Goal: Task Accomplishment & Management: Manage account settings

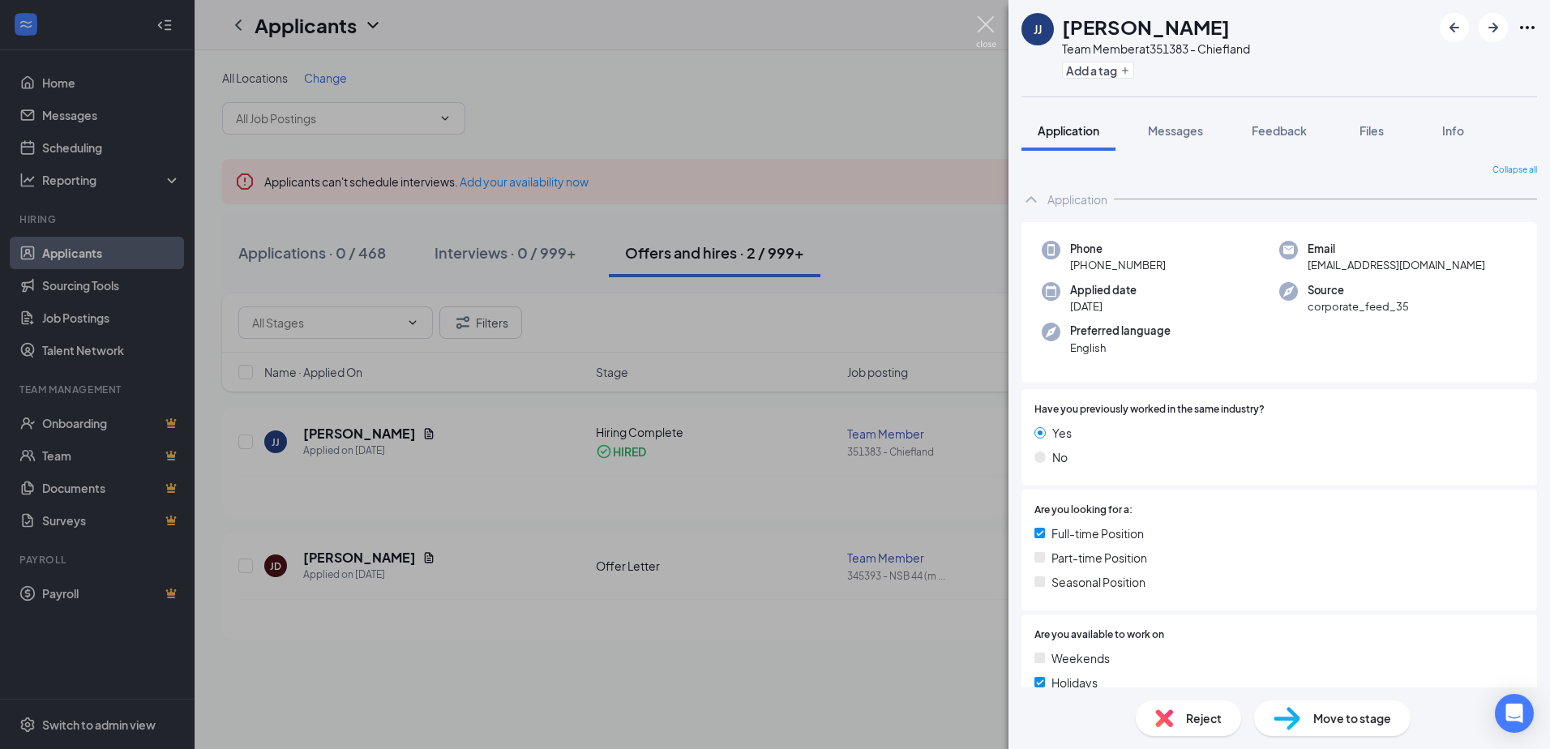
click at [992, 18] on img at bounding box center [986, 32] width 20 height 32
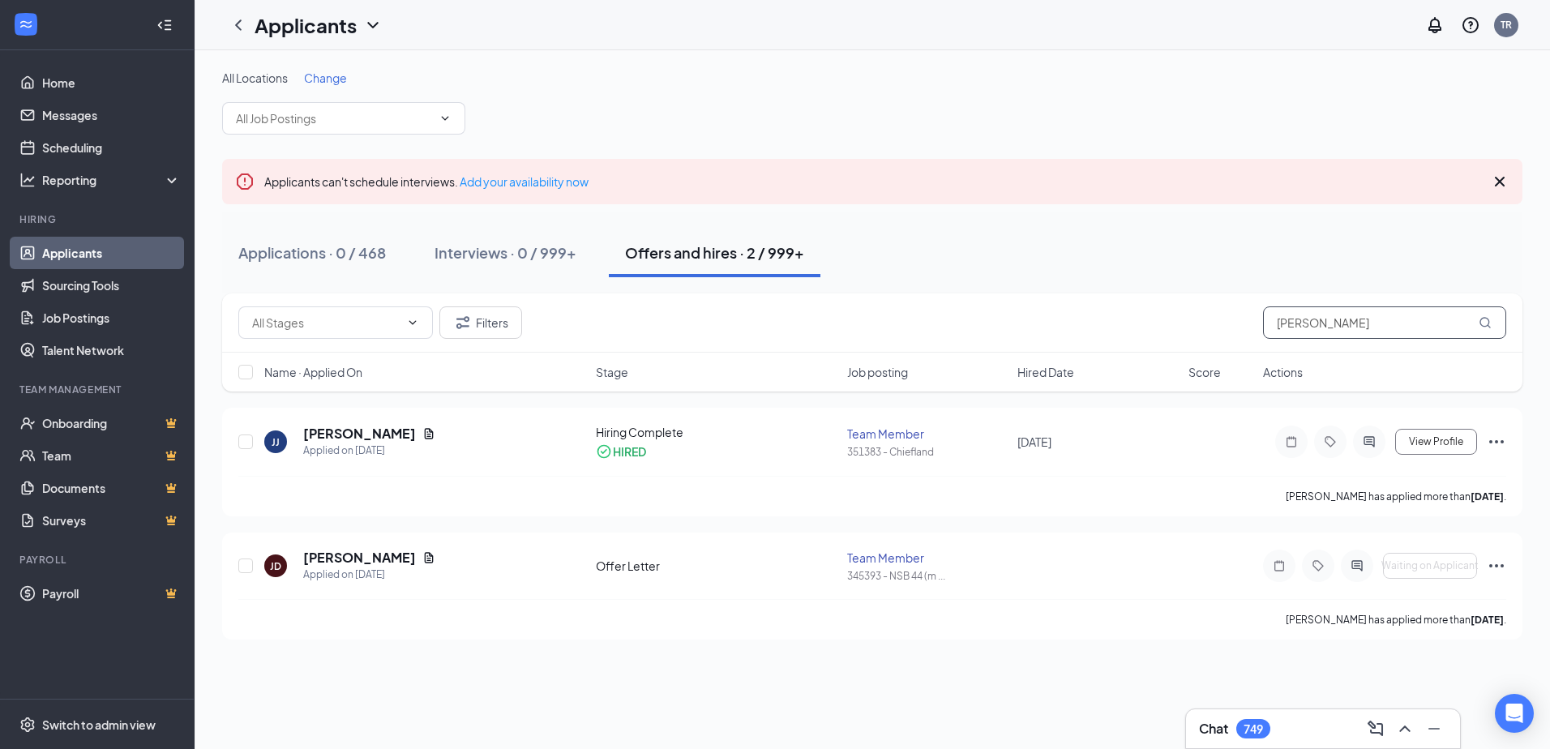
drag, startPoint x: 1352, startPoint y: 327, endPoint x: 1155, endPoint y: 319, distance: 198.0
click at [1155, 319] on div "Filters [PERSON_NAME]" at bounding box center [872, 322] width 1268 height 32
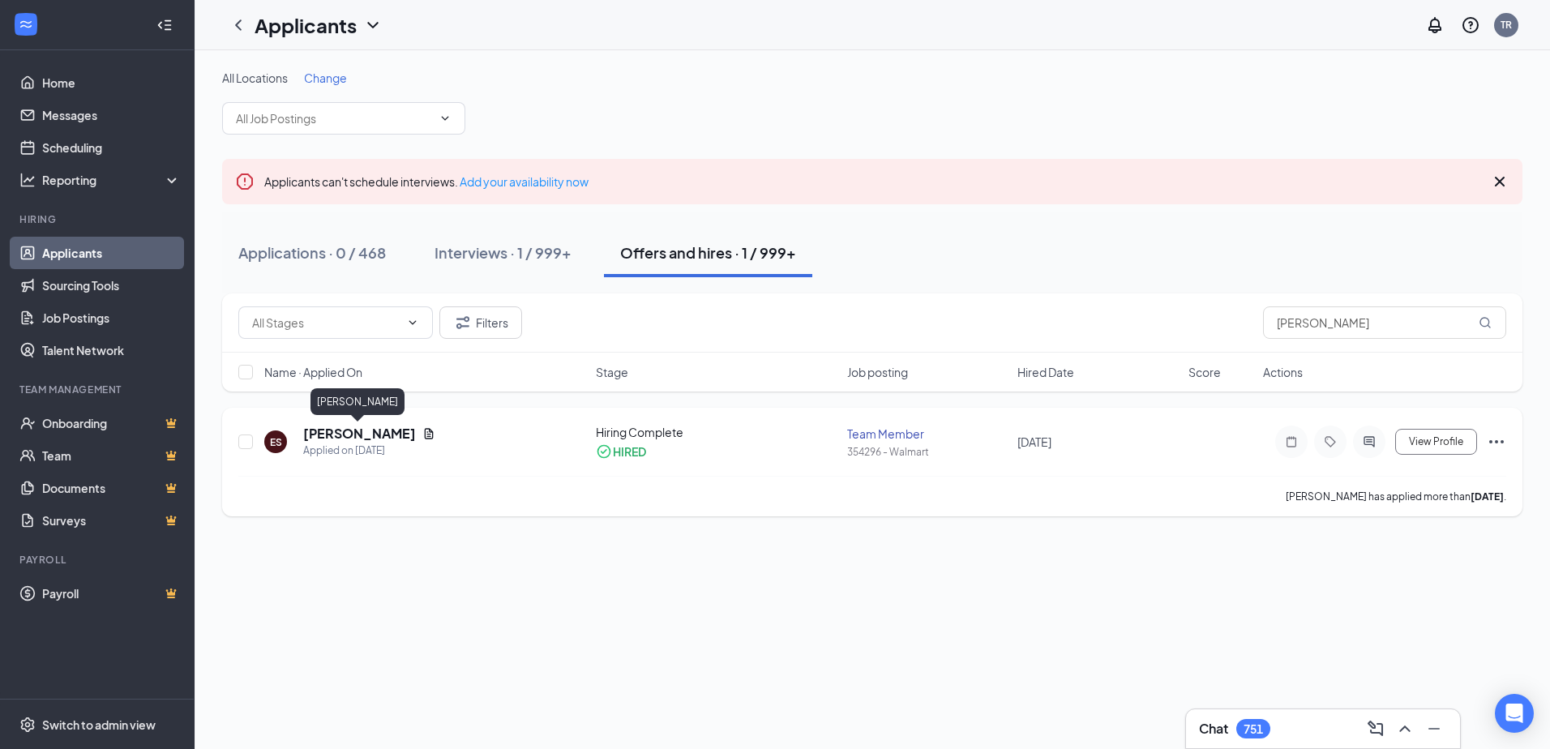
click at [349, 432] on h5 "[PERSON_NAME]" at bounding box center [359, 434] width 113 height 18
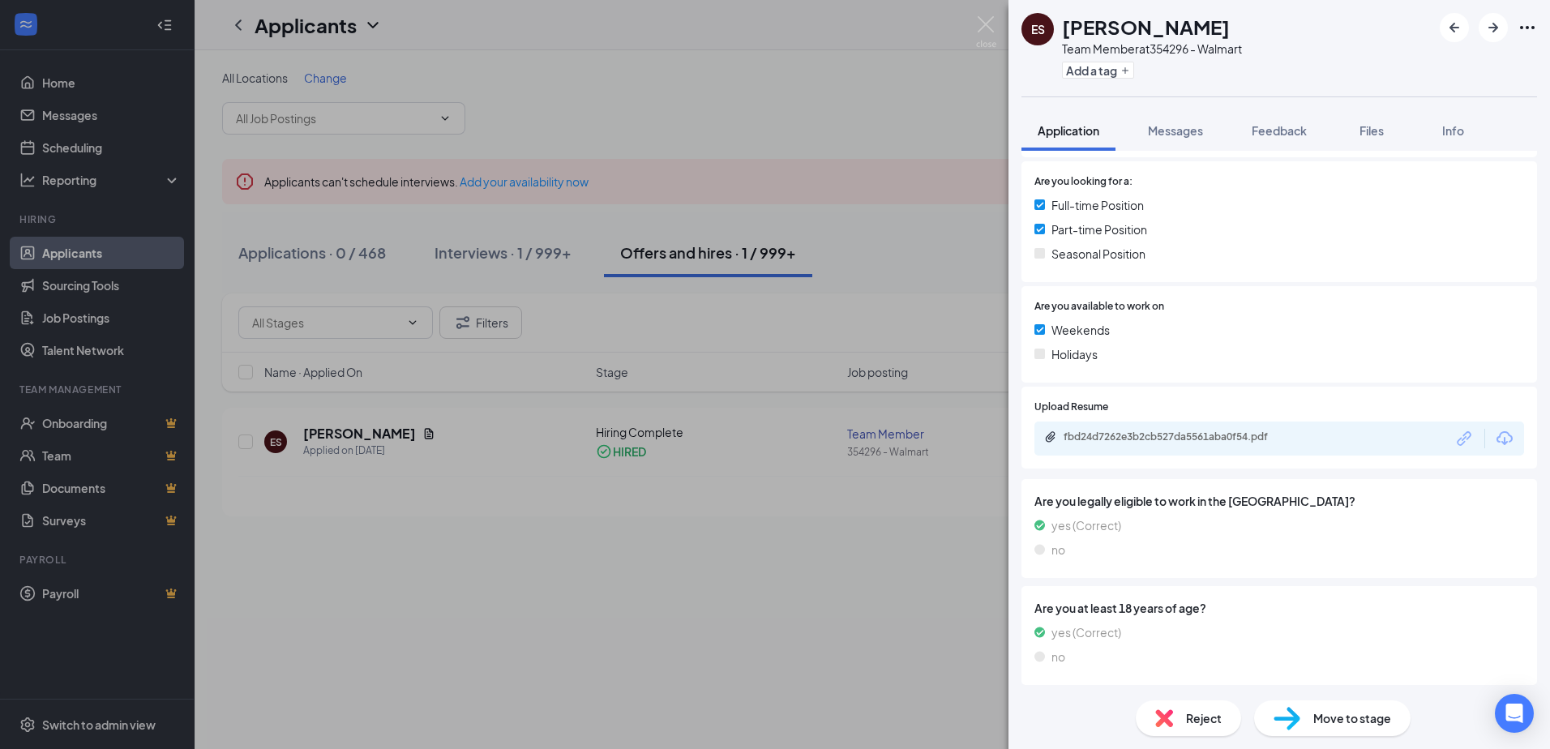
scroll to position [375, 0]
click at [1182, 126] on span "Messages" at bounding box center [1175, 130] width 55 height 15
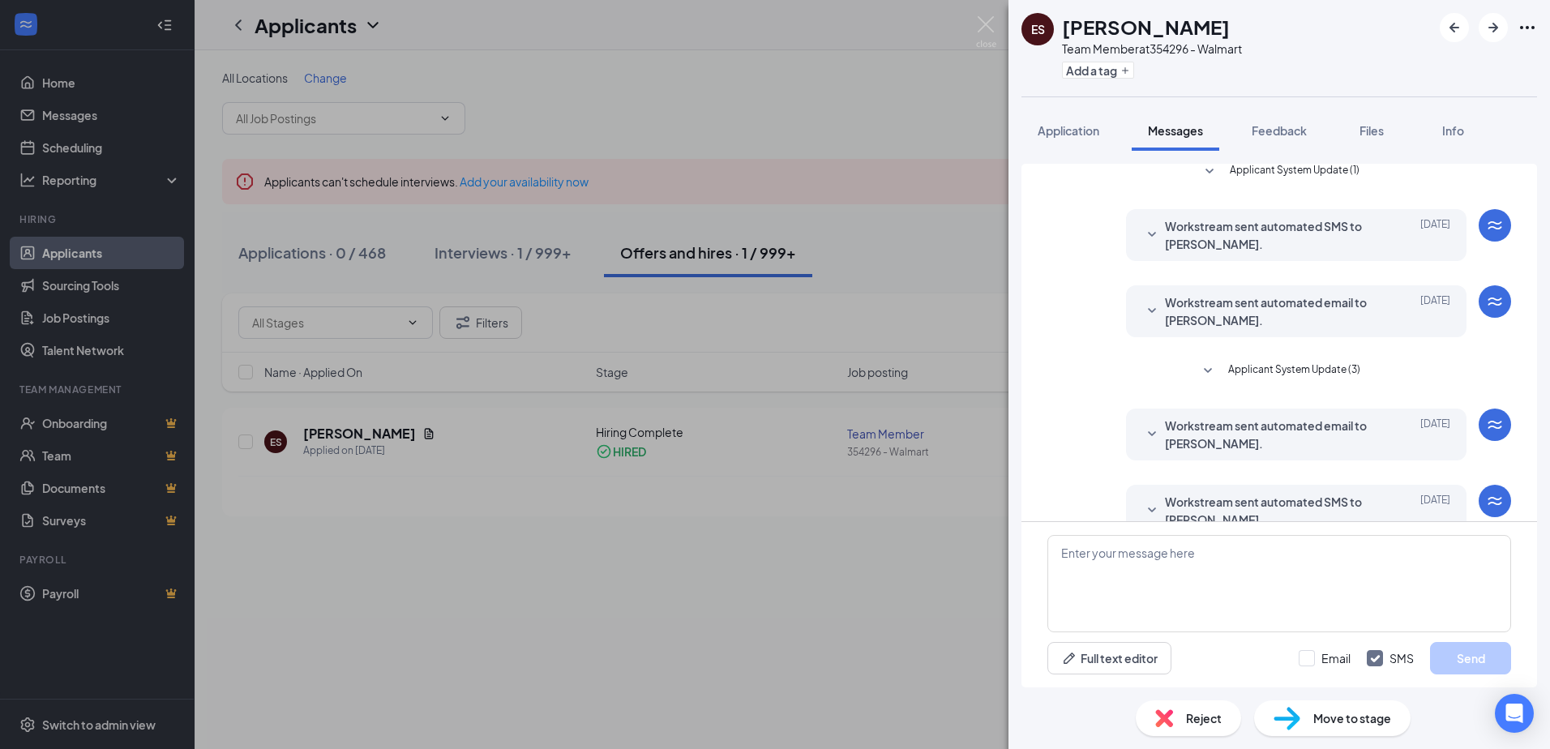
scroll to position [246, 0]
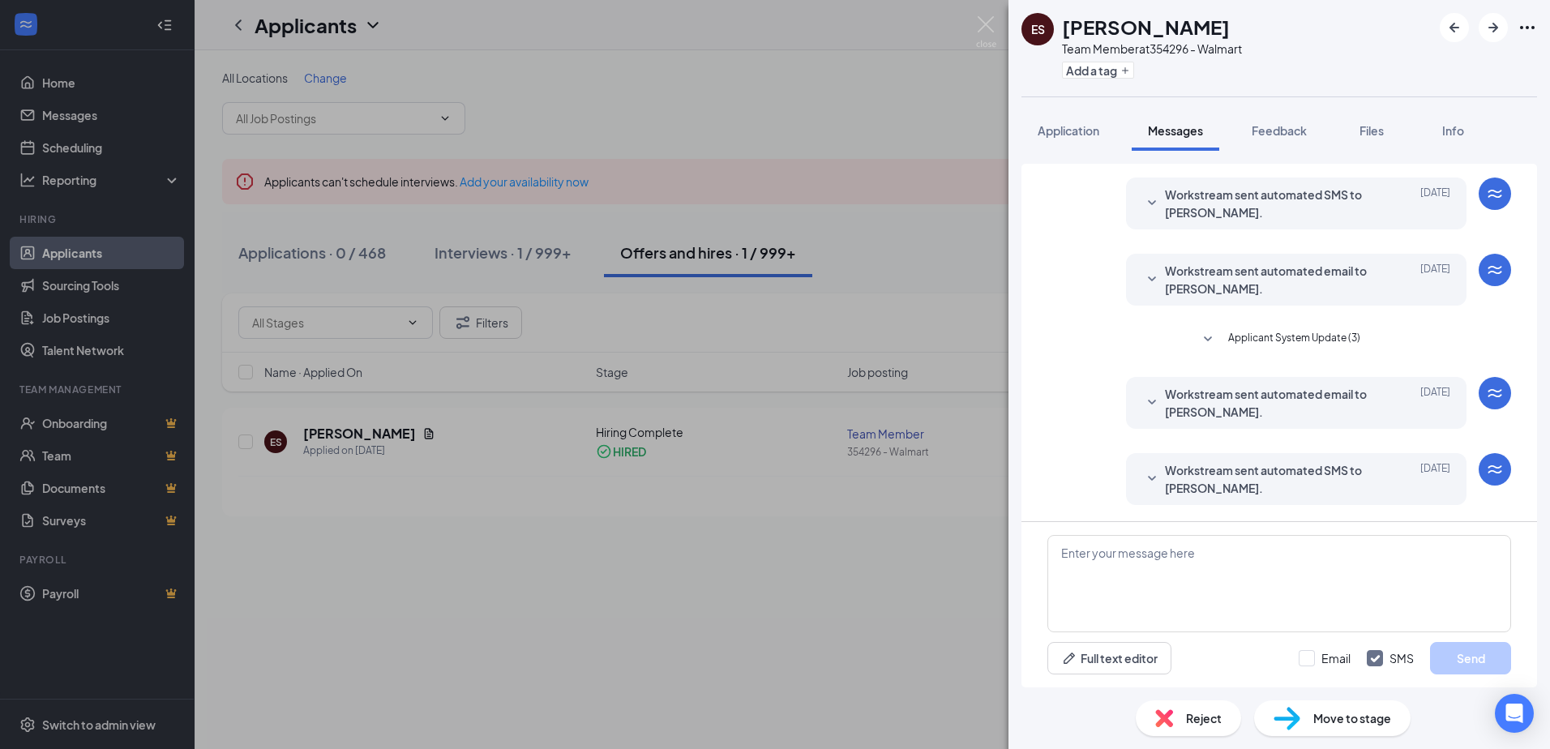
click at [1202, 333] on icon "SmallChevronDown" at bounding box center [1207, 339] width 19 height 19
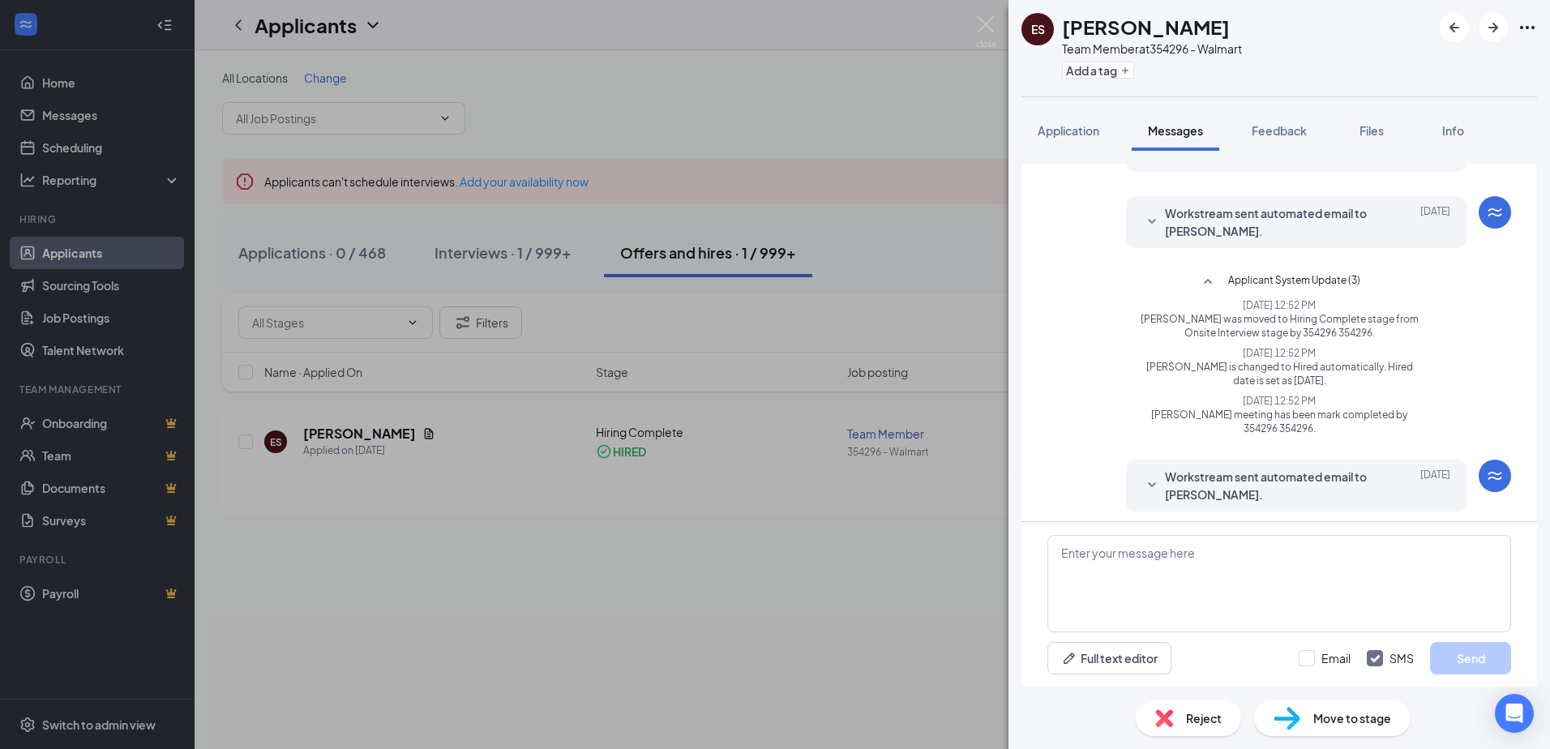
scroll to position [143, 0]
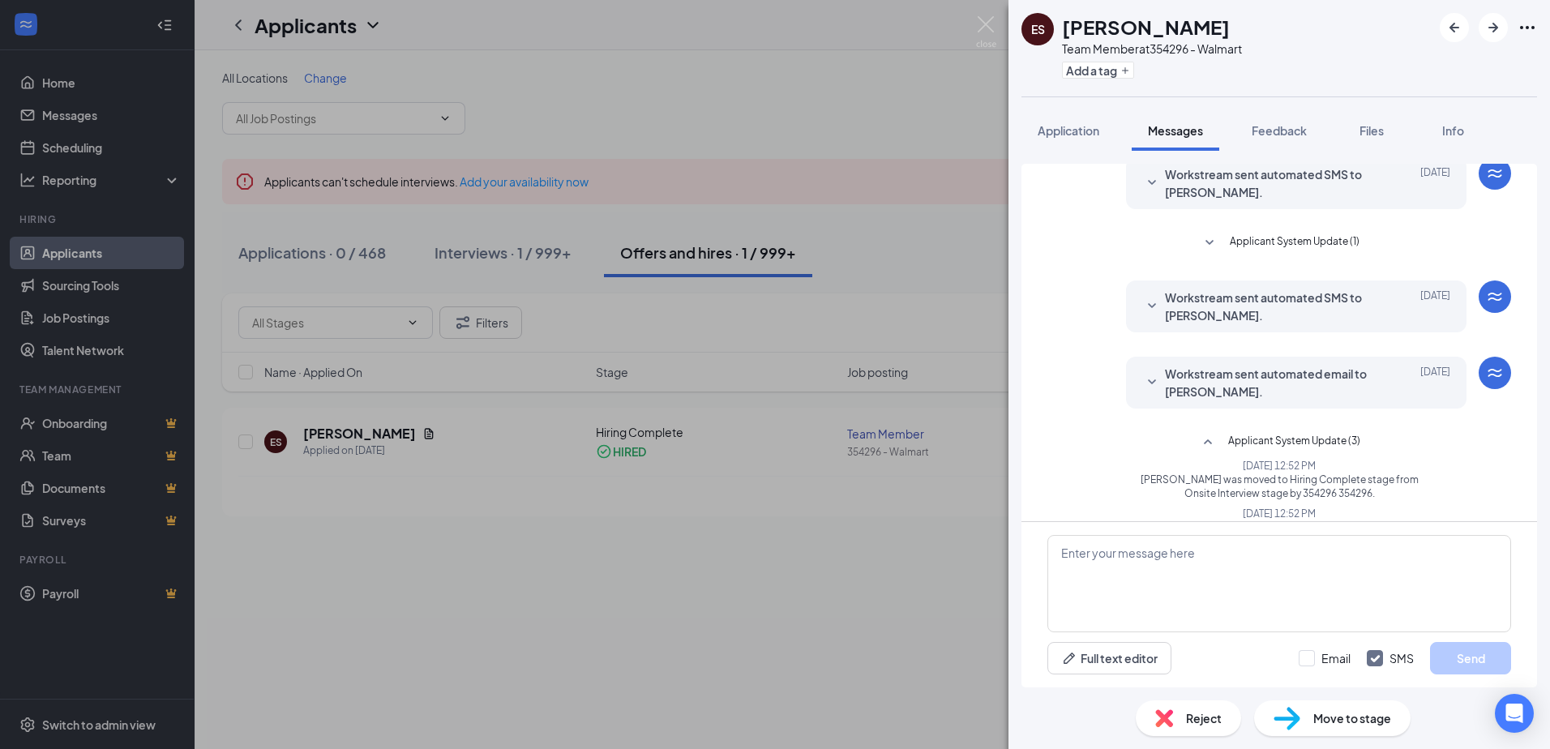
click at [1203, 237] on icon "SmallChevronDown" at bounding box center [1209, 243] width 19 height 19
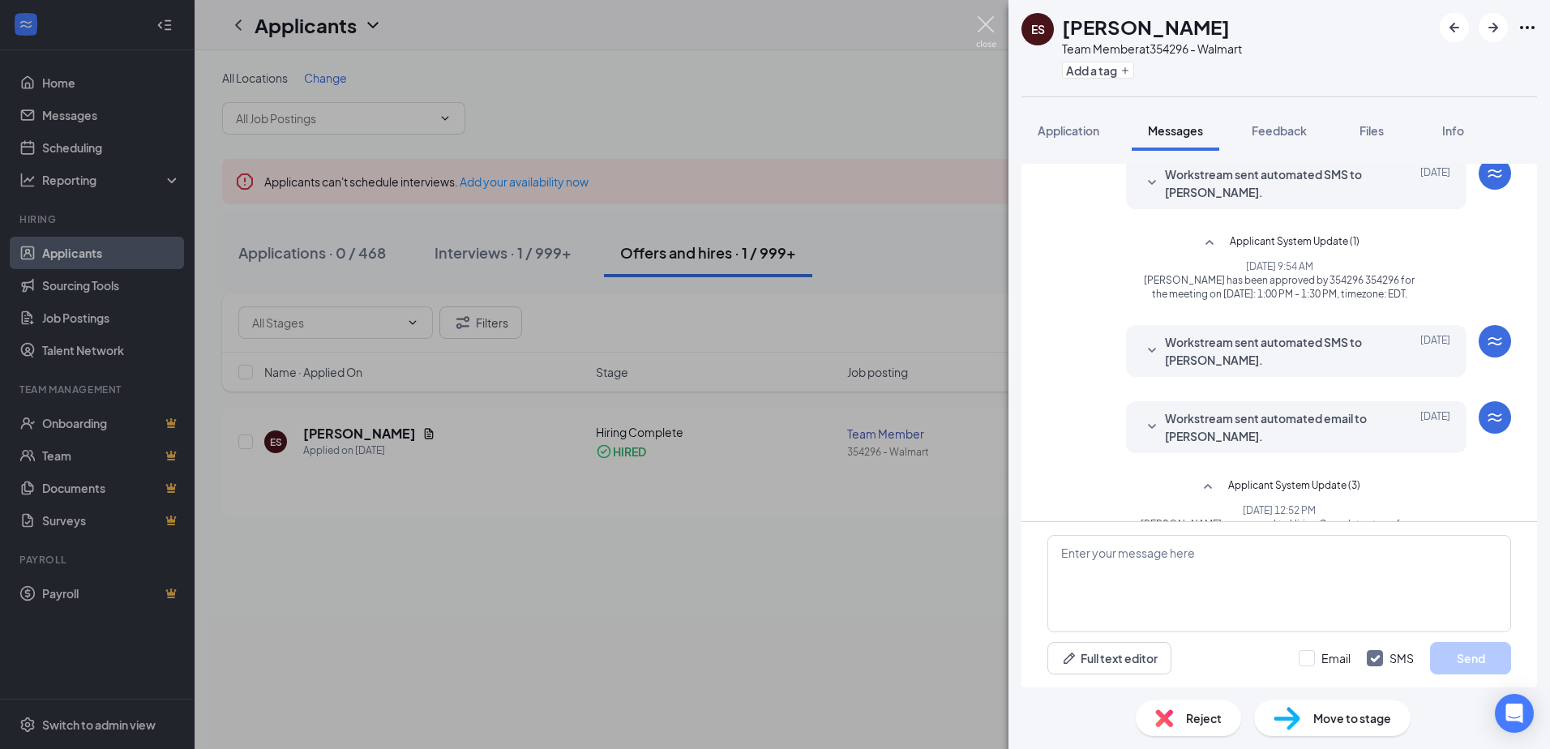
click at [990, 28] on img at bounding box center [986, 32] width 20 height 32
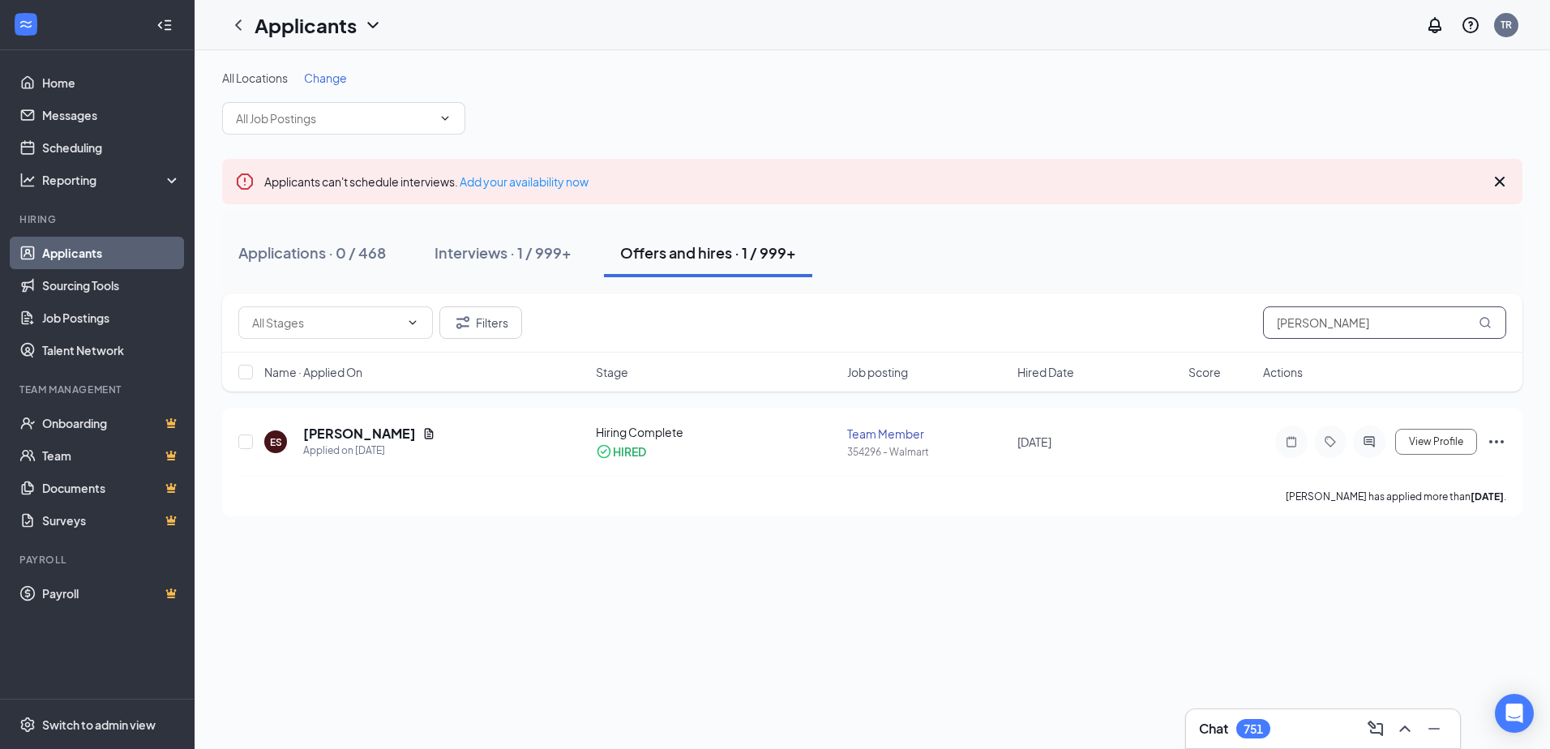
drag, startPoint x: 1361, startPoint y: 330, endPoint x: 1129, endPoint y: 314, distance: 233.3
click at [1129, 314] on div "Filters [PERSON_NAME]" at bounding box center [872, 322] width 1268 height 32
click at [332, 436] on h5 "[PERSON_NAME]" at bounding box center [359, 433] width 113 height 18
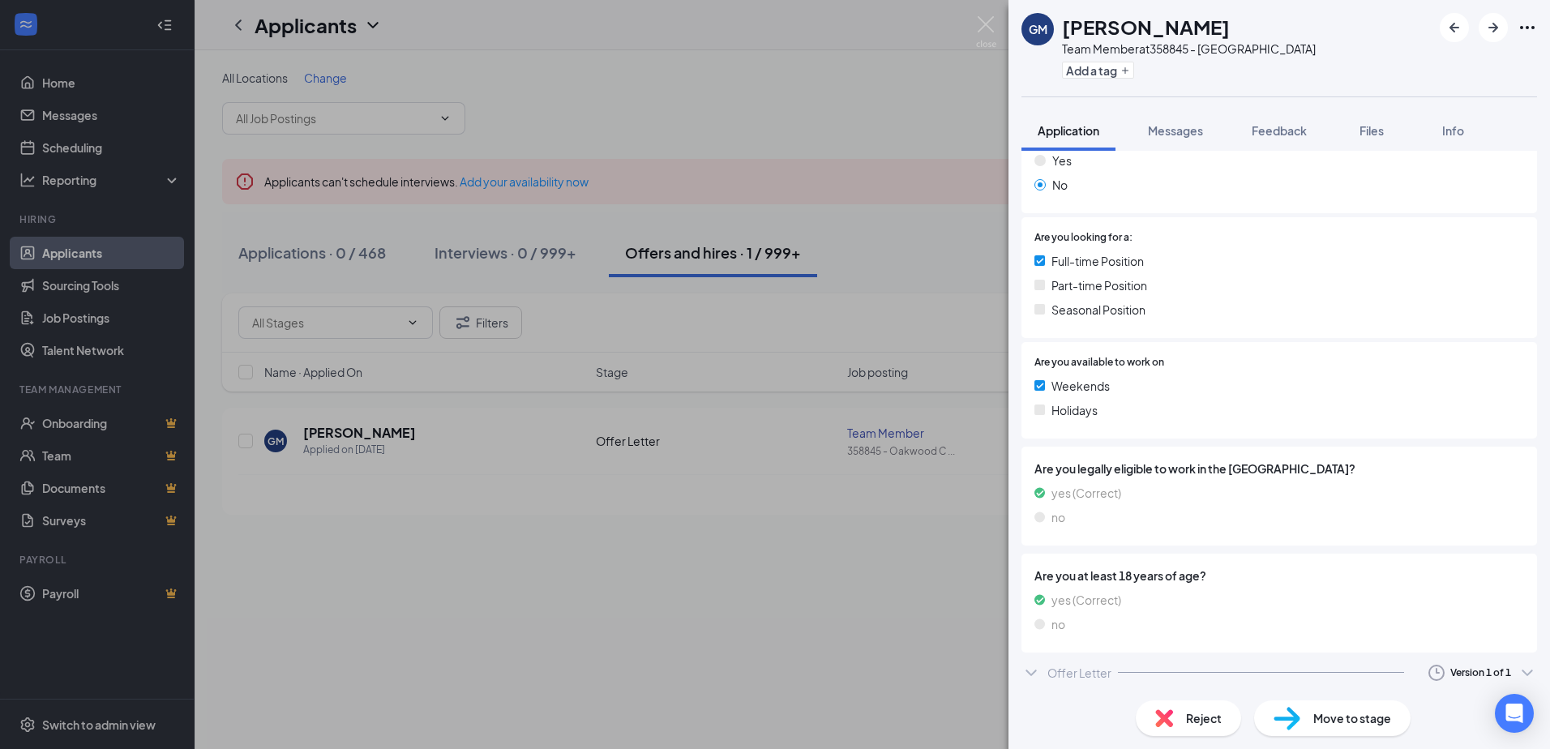
scroll to position [274, 0]
click at [1057, 665] on div "Offer Letter" at bounding box center [1080, 671] width 64 height 16
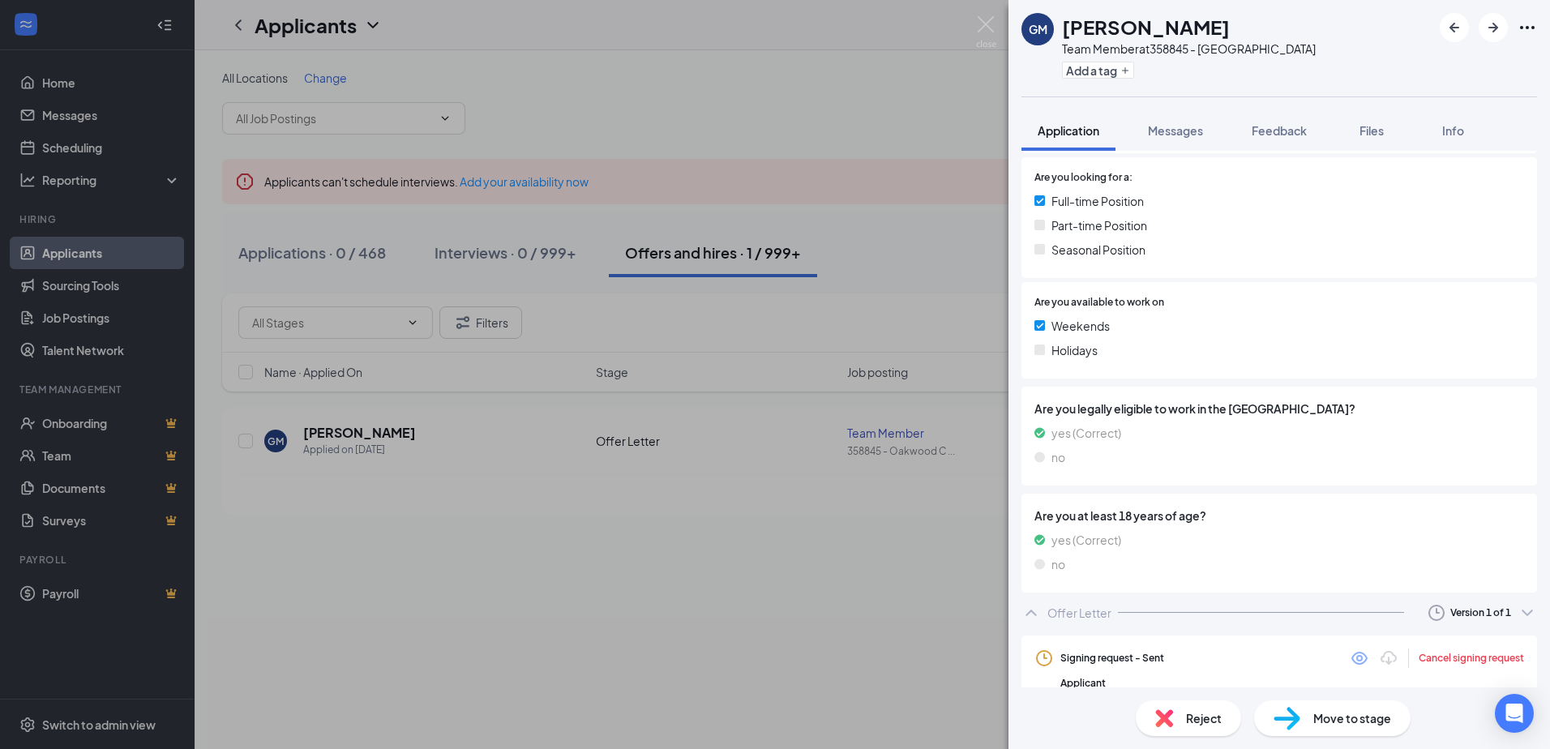
scroll to position [414, 0]
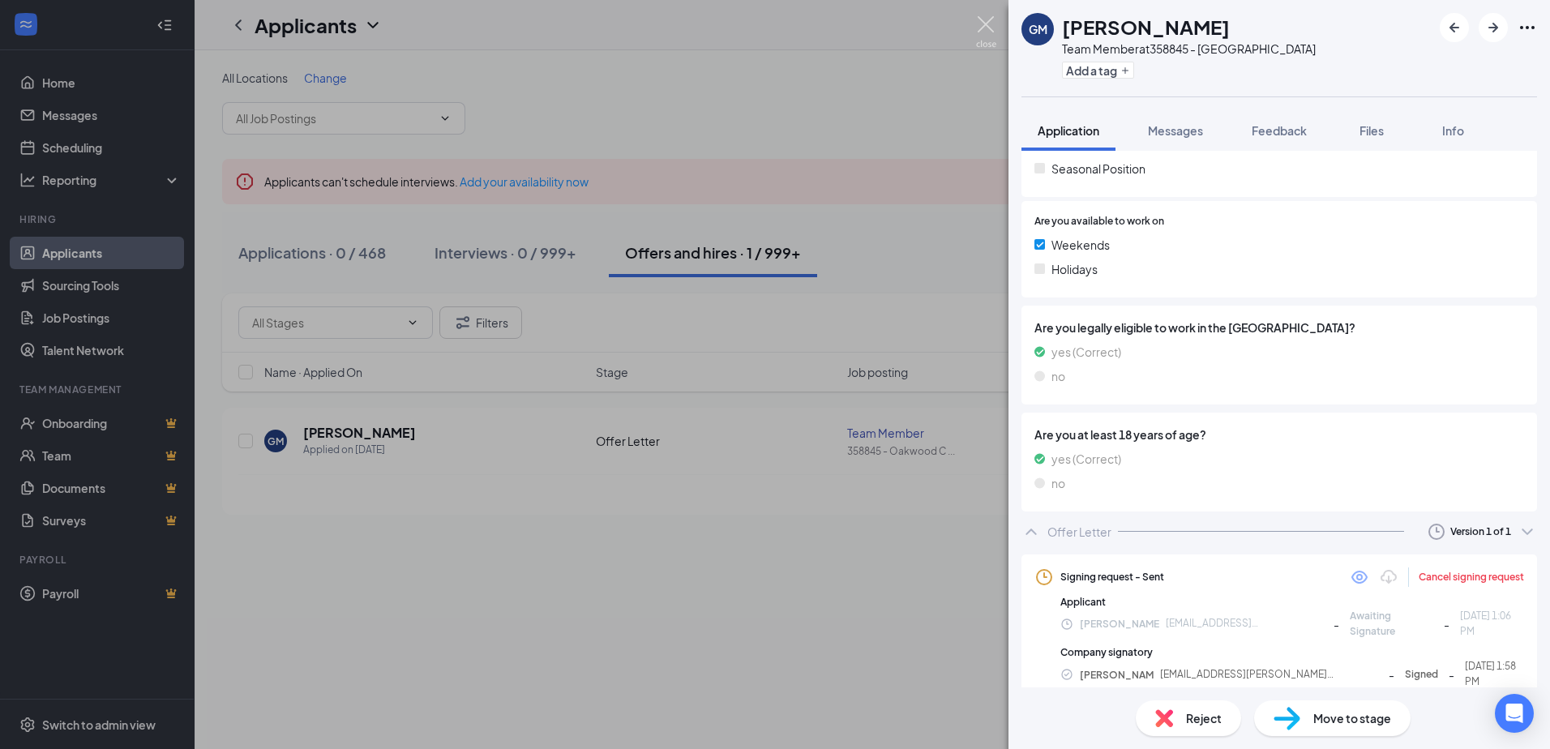
click at [985, 28] on img at bounding box center [986, 32] width 20 height 32
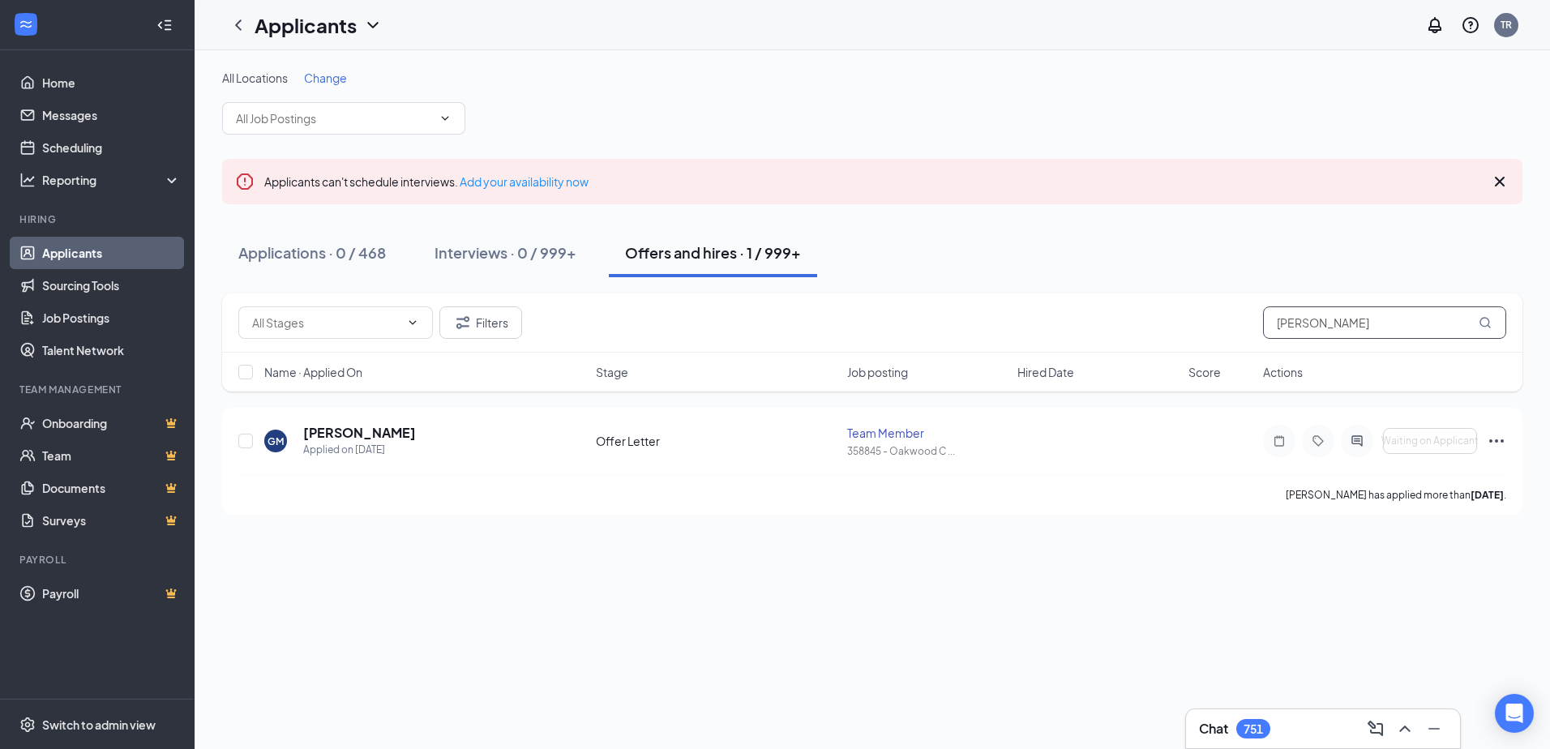
drag, startPoint x: 1361, startPoint y: 321, endPoint x: 1101, endPoint y: 323, distance: 260.3
click at [1103, 323] on div "Filters [PERSON_NAME]" at bounding box center [872, 322] width 1268 height 32
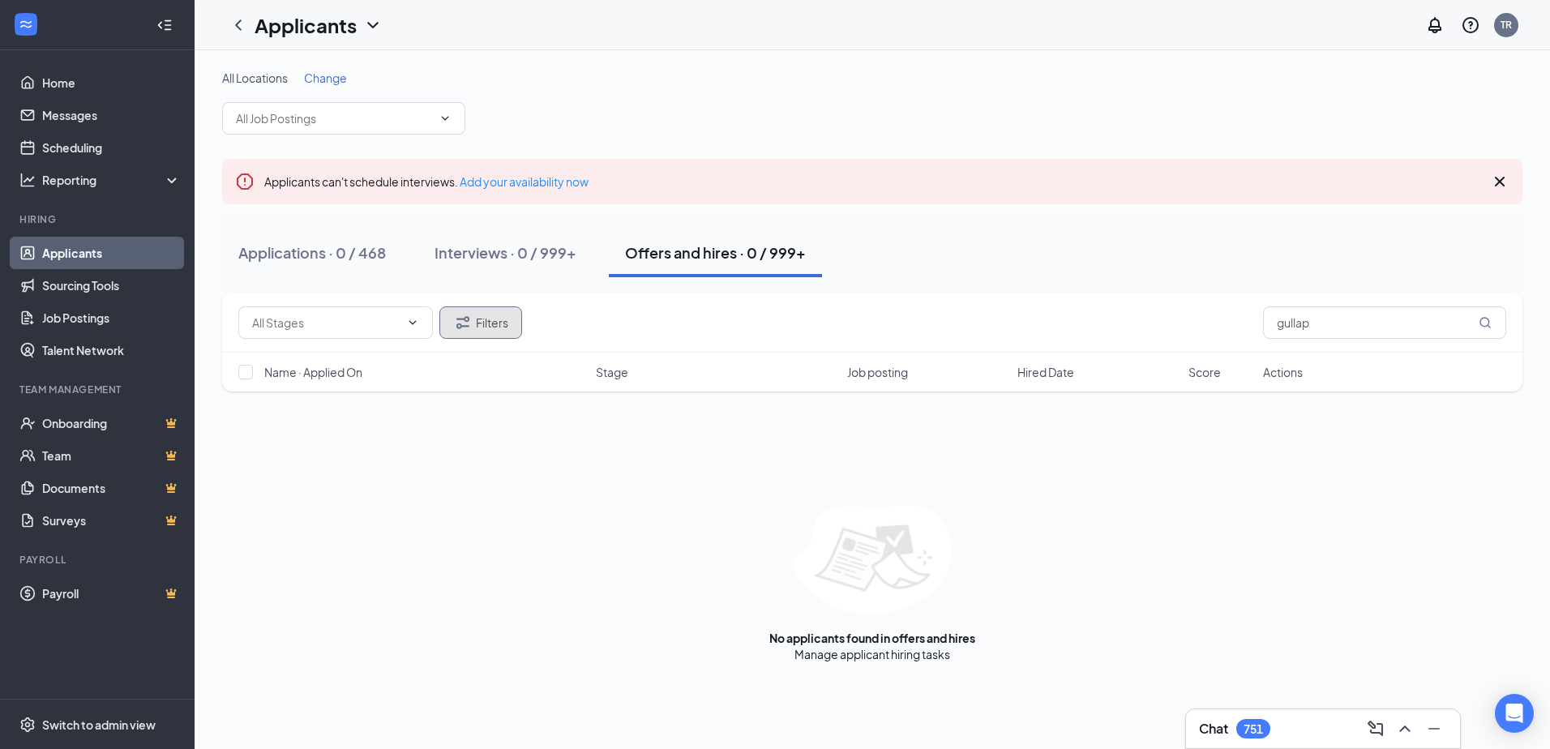
click at [490, 323] on button "Filters" at bounding box center [480, 322] width 83 height 32
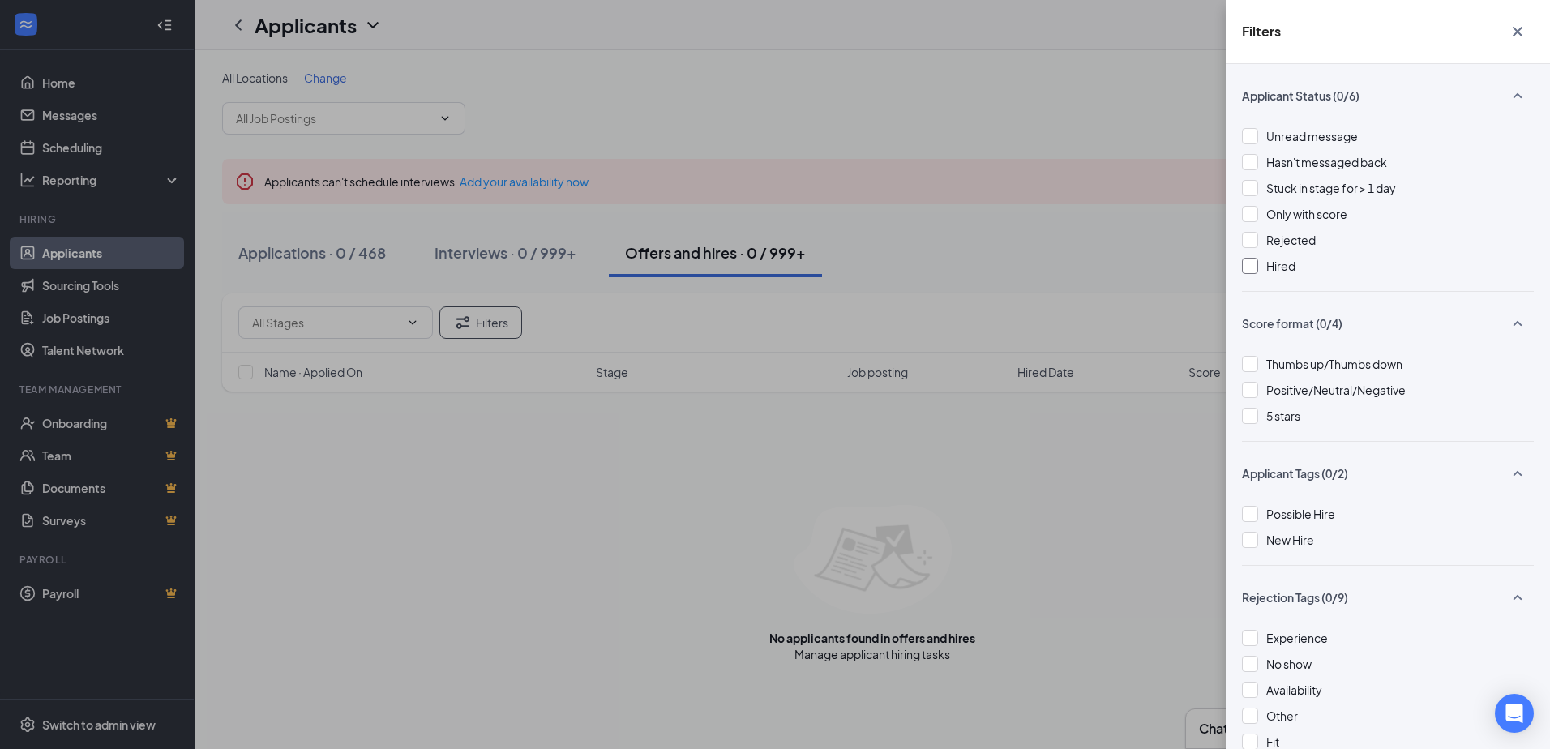
click at [1250, 266] on div at bounding box center [1250, 266] width 16 height 16
click at [1518, 29] on icon "Cross" at bounding box center [1517, 31] width 19 height 19
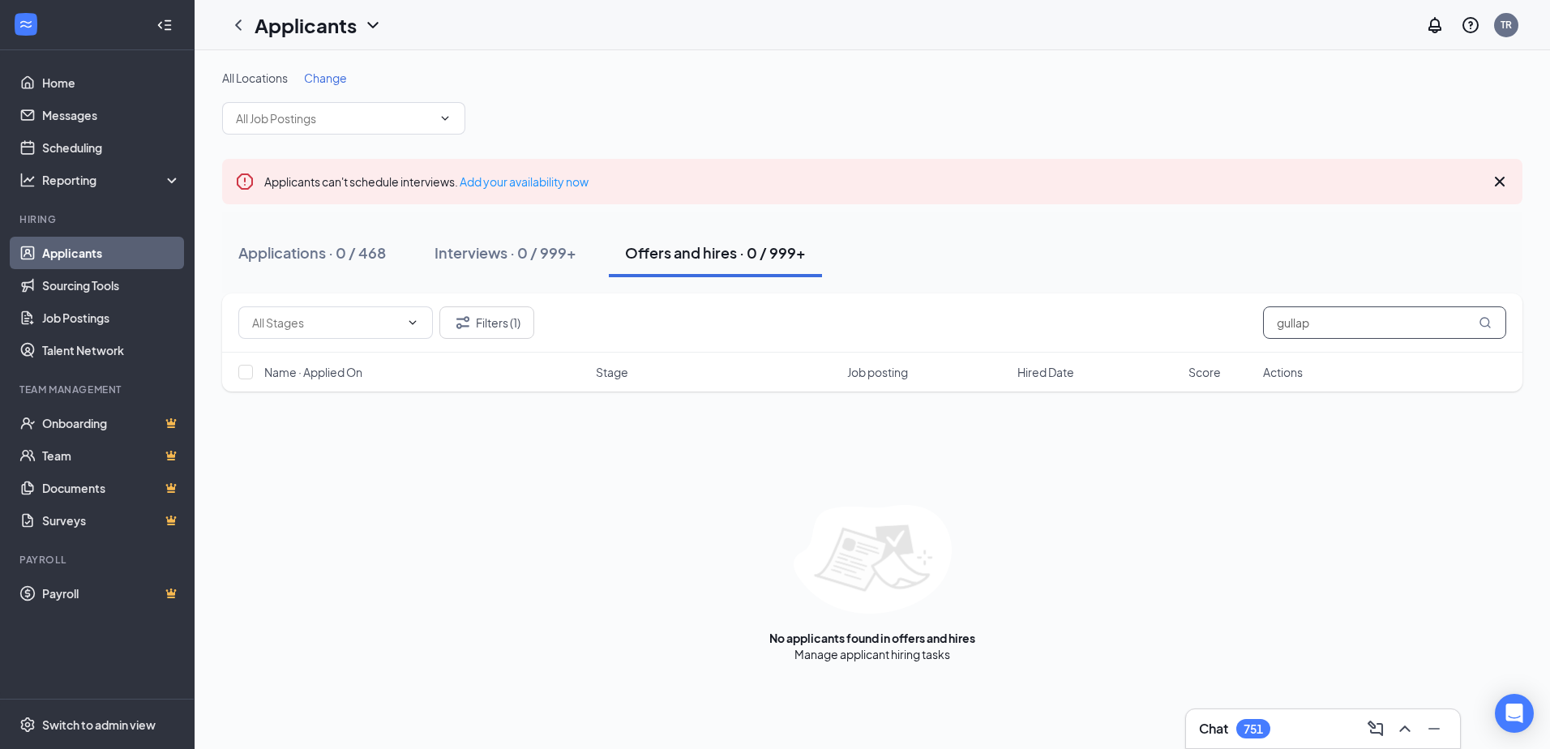
drag, startPoint x: 1335, startPoint y: 321, endPoint x: 1133, endPoint y: 319, distance: 201.9
click at [1133, 319] on div "Filters (1) gullap" at bounding box center [872, 322] width 1268 height 32
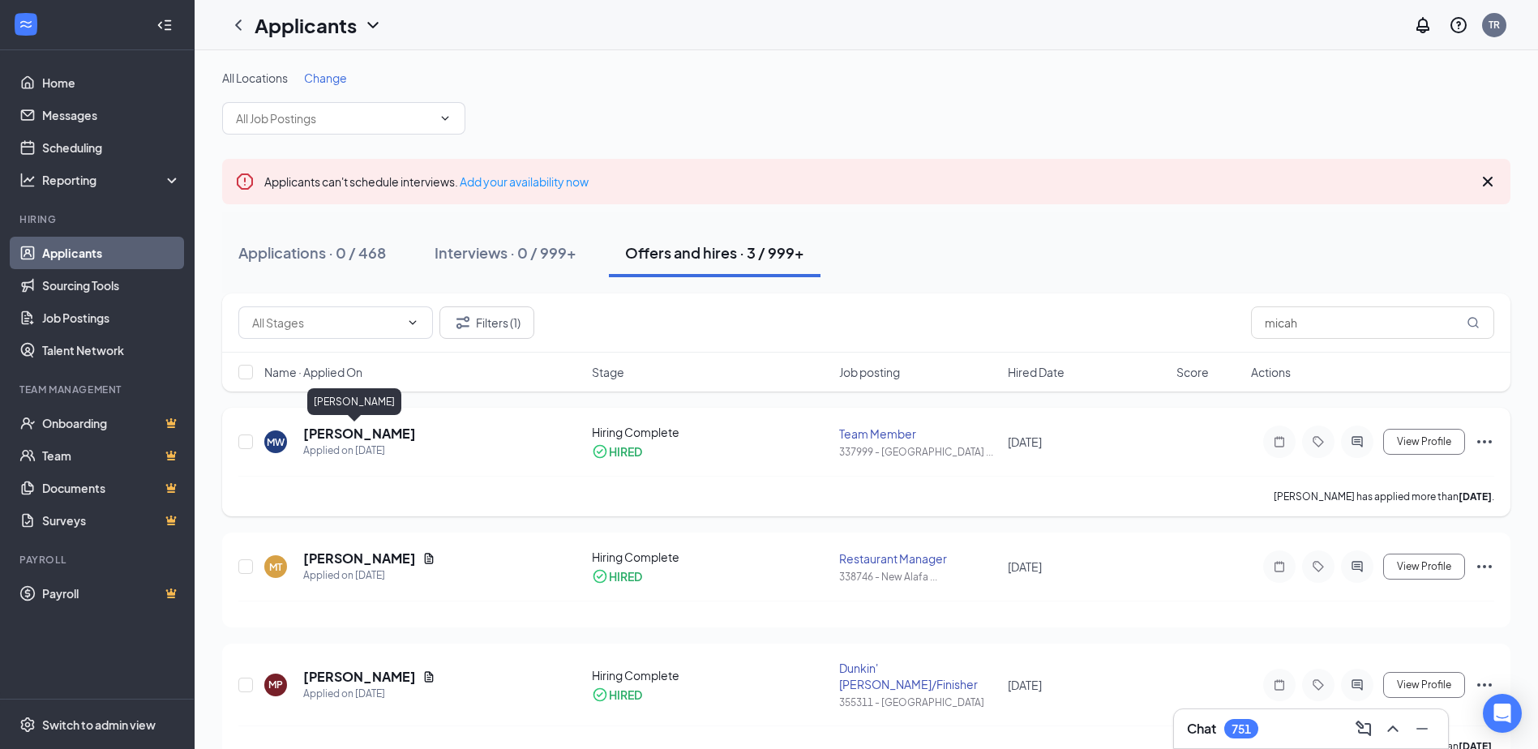
click at [348, 435] on h5 "[PERSON_NAME]" at bounding box center [359, 434] width 113 height 18
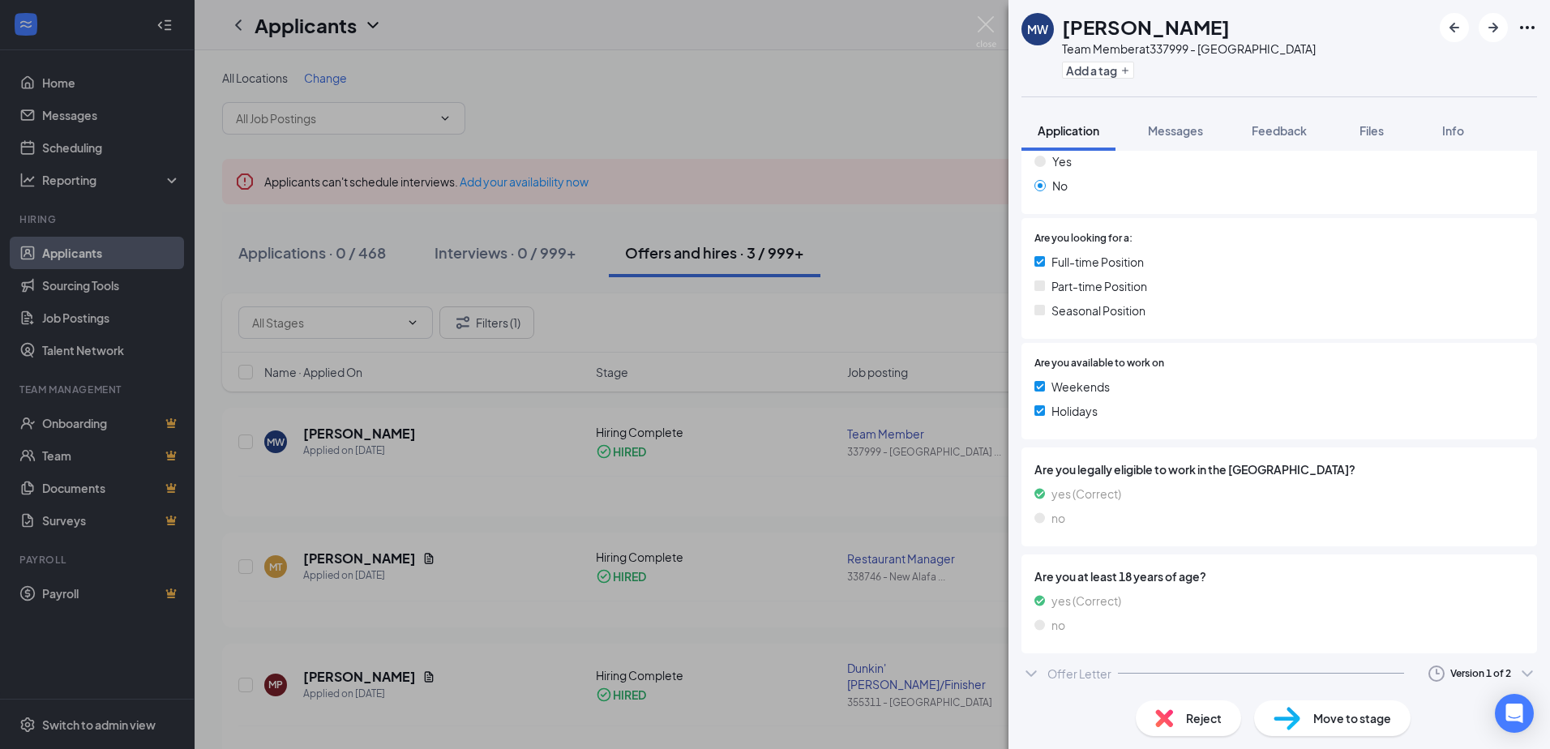
scroll to position [319, 0]
click at [1369, 661] on div "Offer Letter Version 1 of 2" at bounding box center [1280, 671] width 516 height 32
click at [1481, 666] on div "Version 1 of 2" at bounding box center [1481, 671] width 61 height 14
click at [1430, 635] on div "Sent: [DATE] 11:13 PM" at bounding box center [1427, 633] width 175 height 16
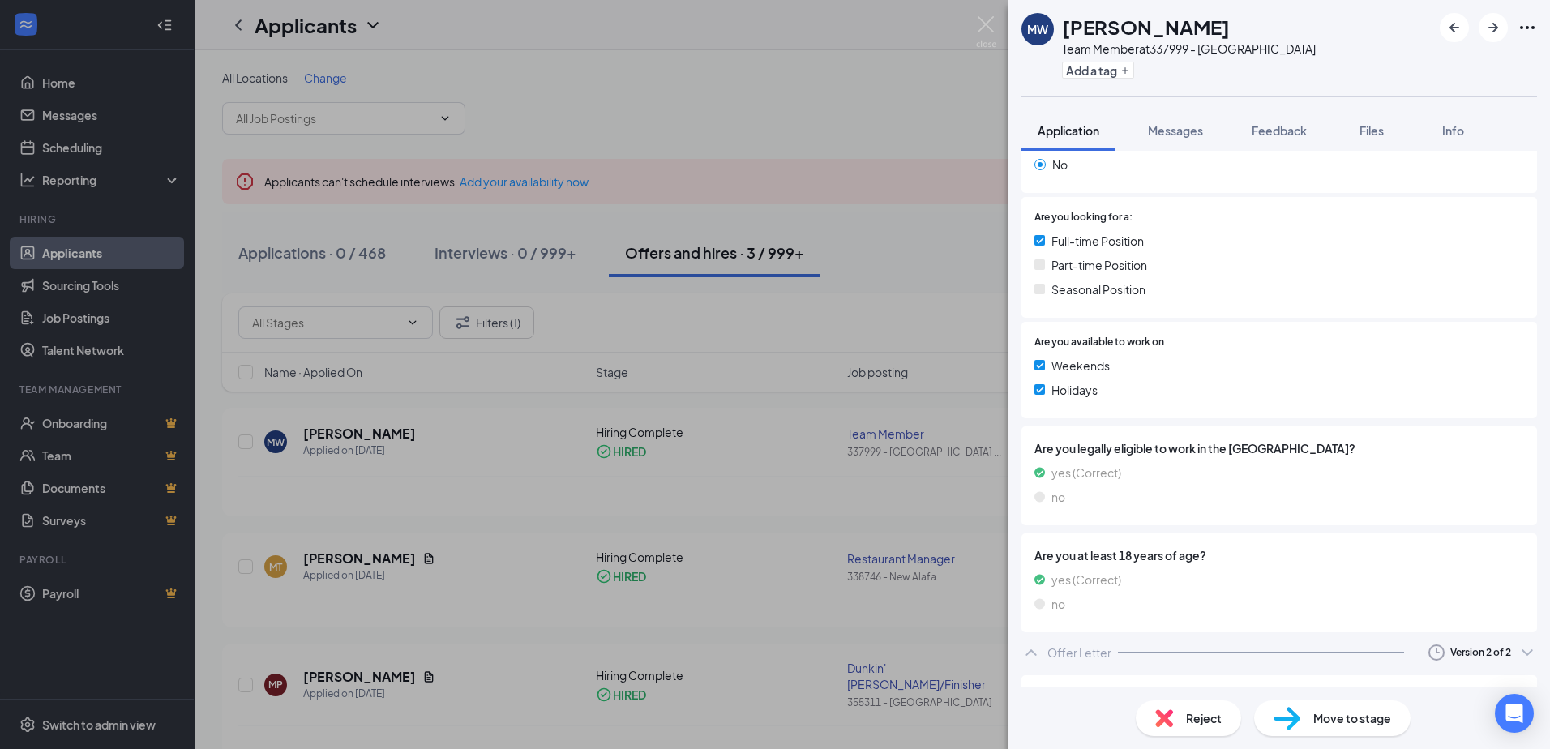
click at [1075, 653] on div "Offer Letter" at bounding box center [1080, 653] width 64 height 16
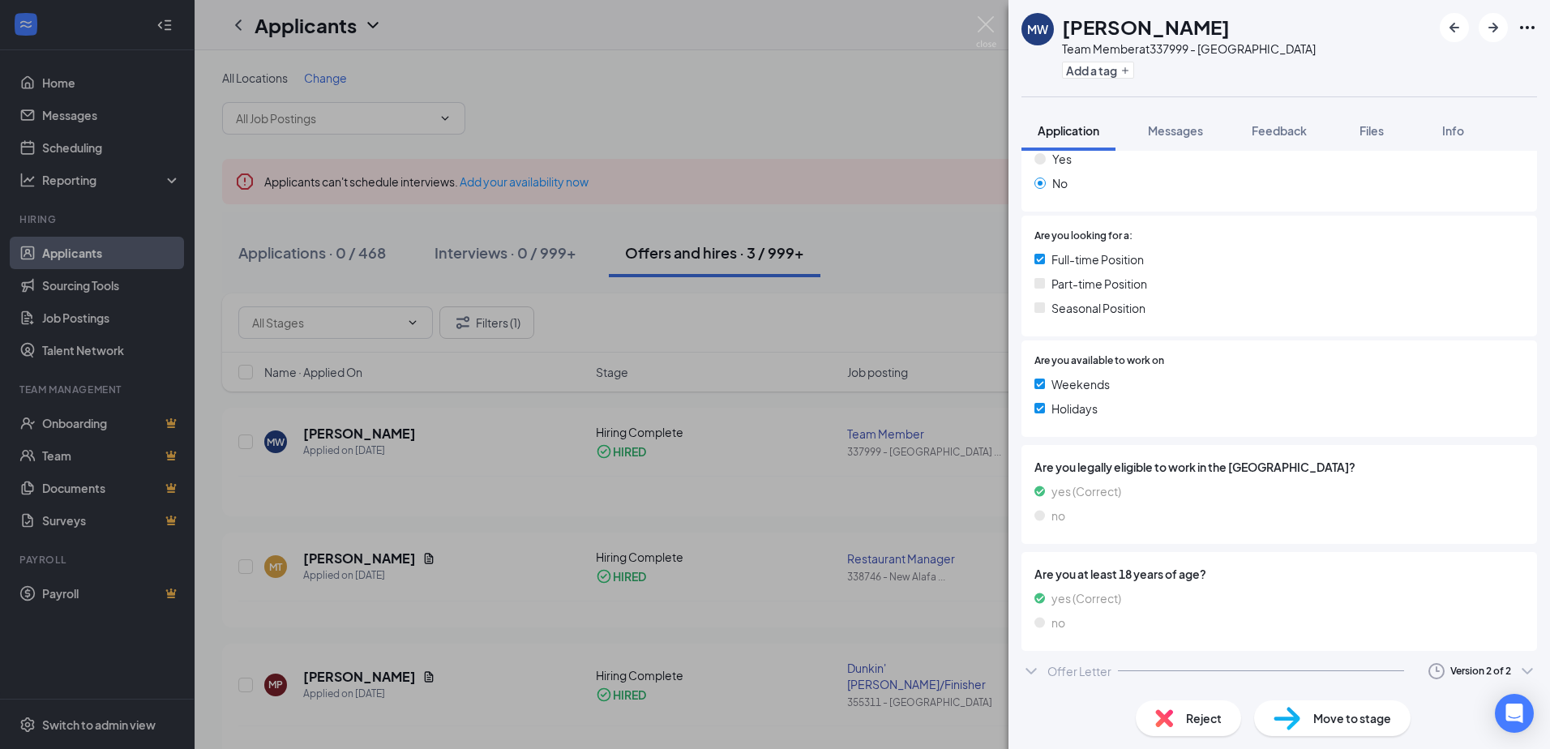
click at [1029, 671] on icon "ChevronDown" at bounding box center [1031, 671] width 11 height 6
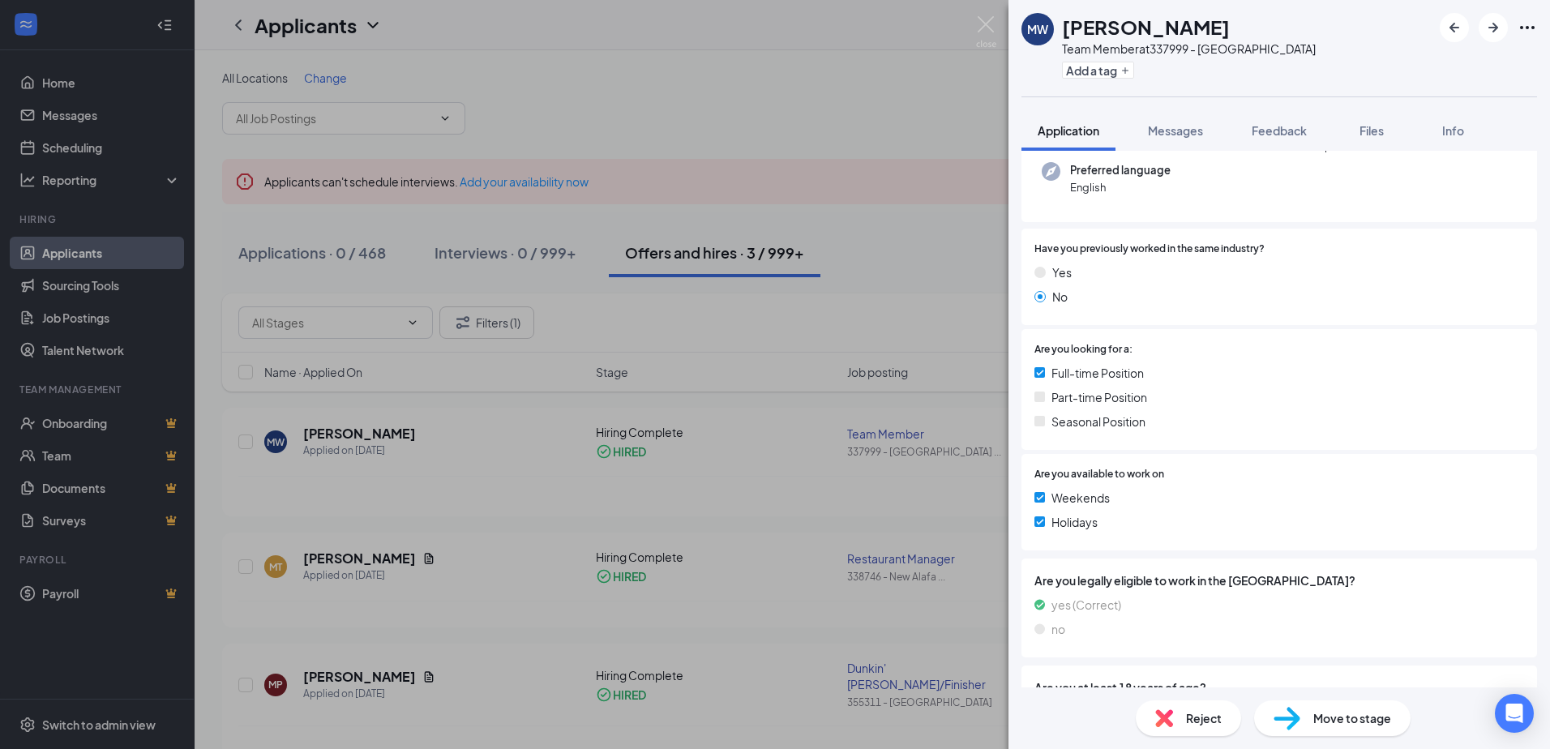
scroll to position [0, 0]
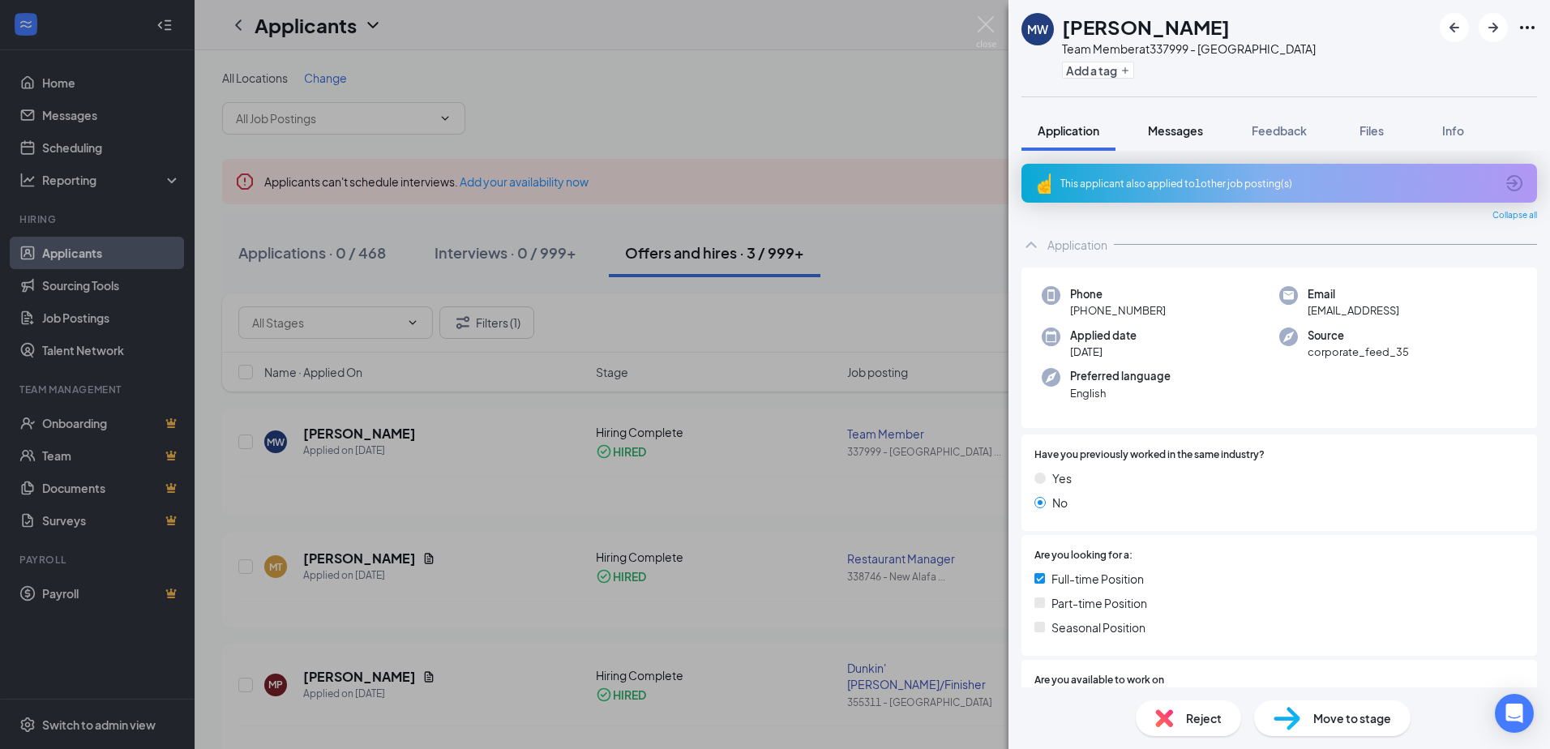
click at [1185, 129] on span "Messages" at bounding box center [1175, 130] width 55 height 15
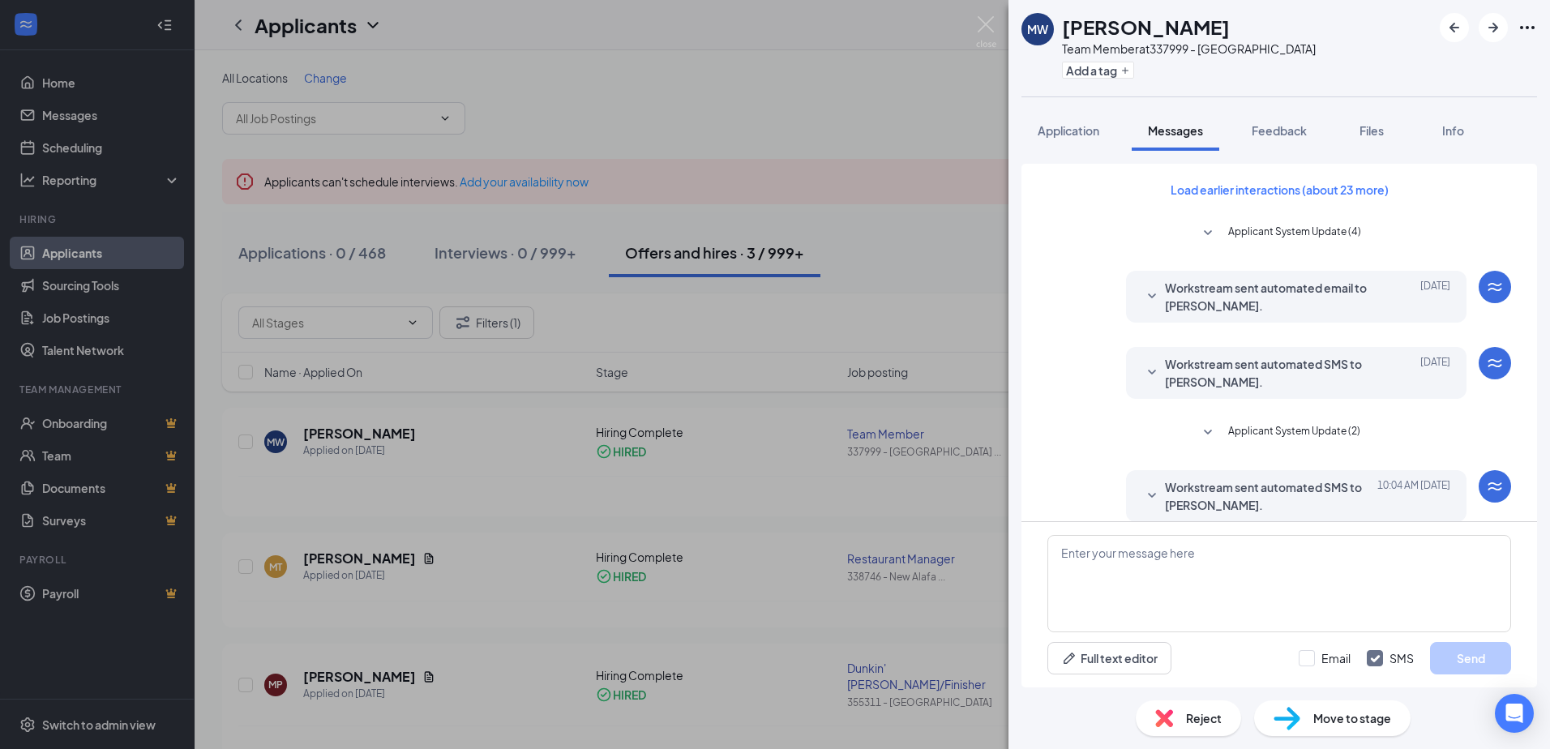
scroll to position [93, 0]
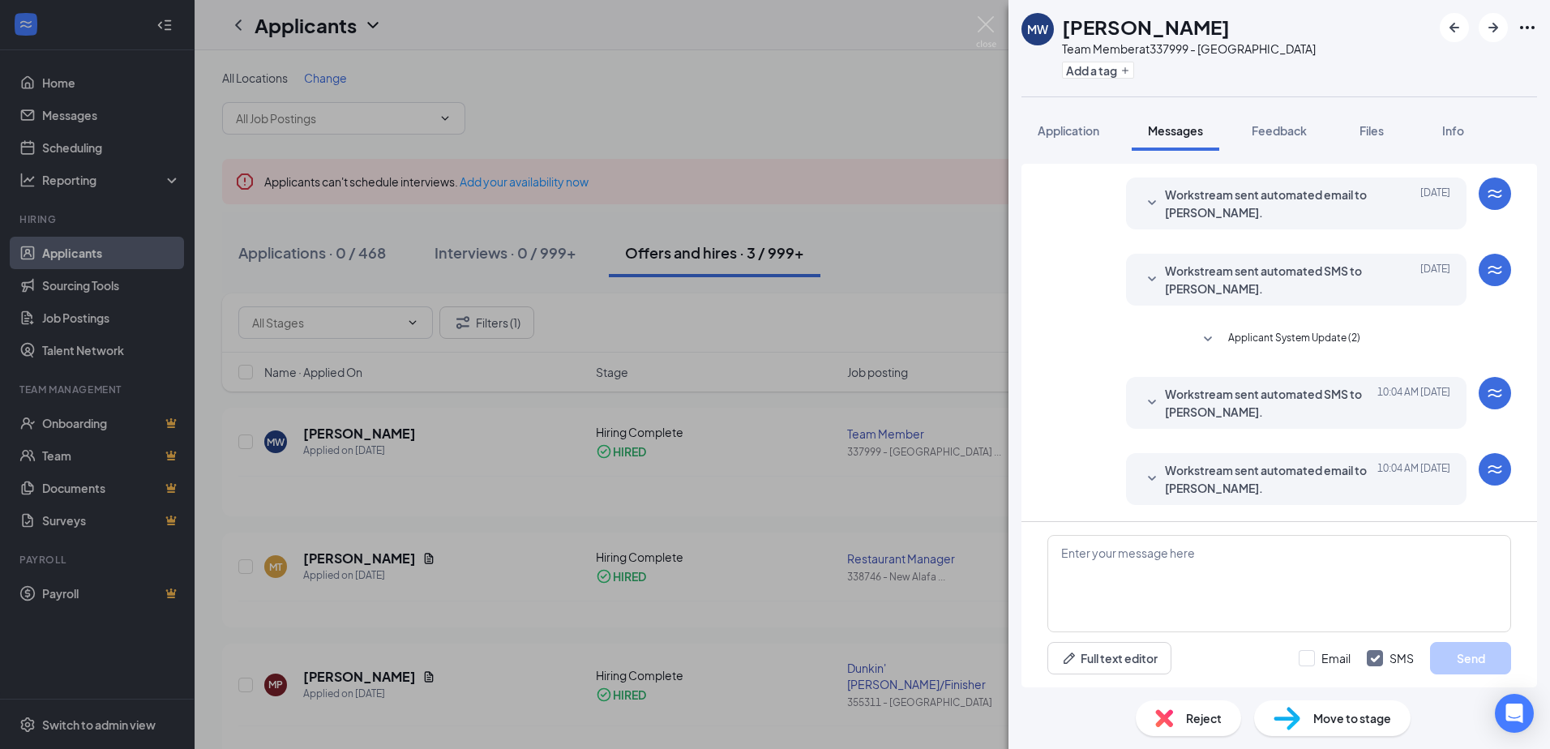
click at [1198, 339] on icon "SmallChevronDown" at bounding box center [1207, 339] width 19 height 19
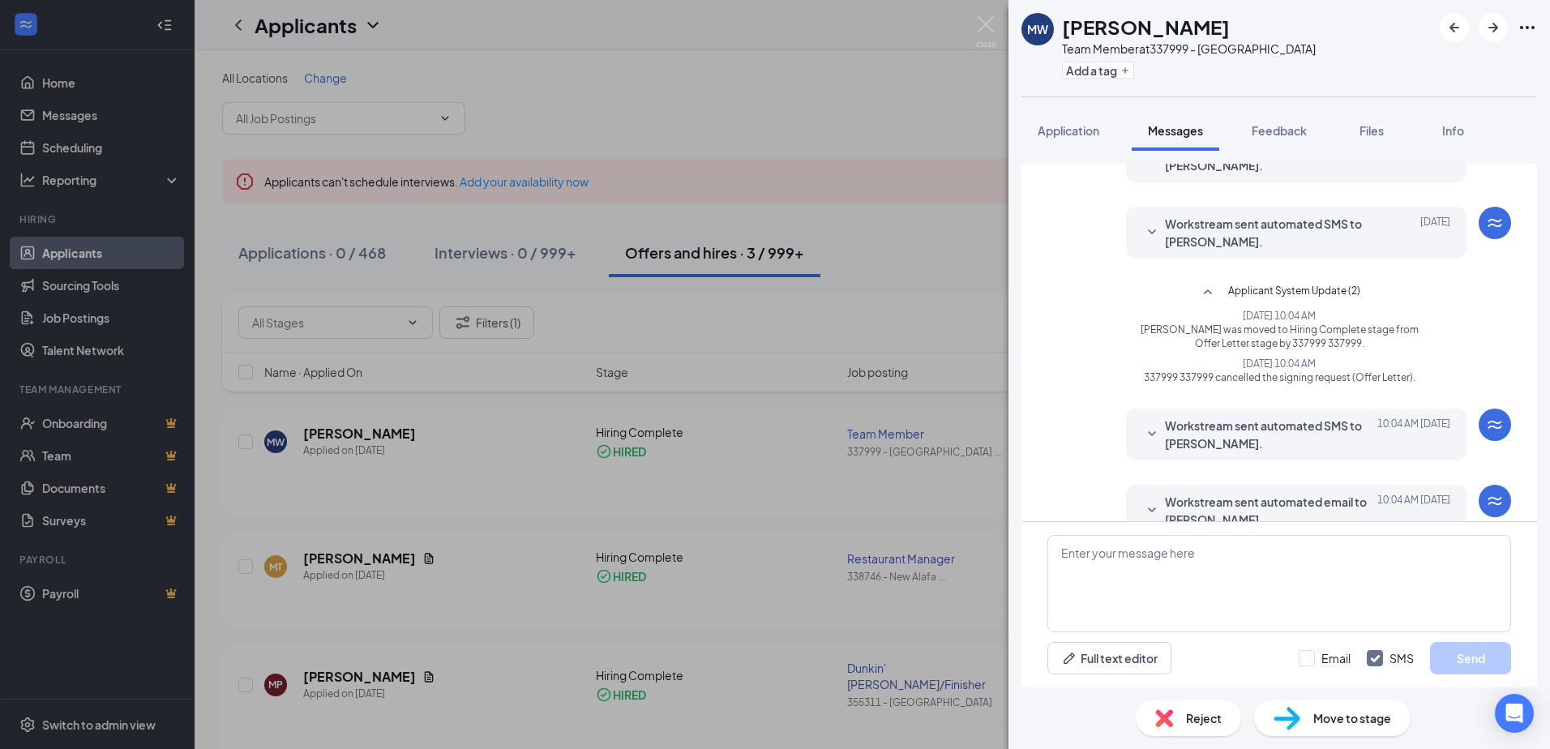
scroll to position [186, 0]
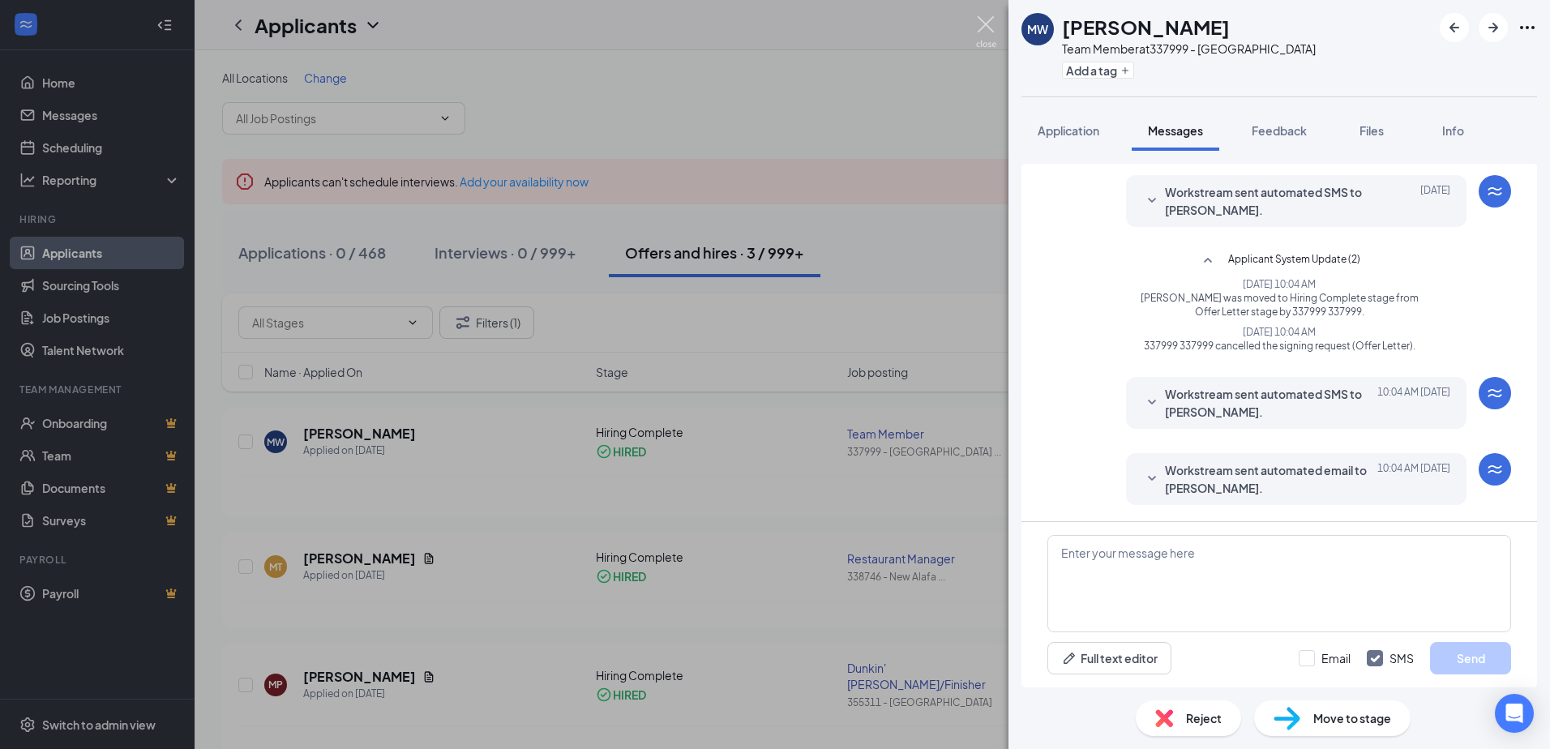
click at [984, 23] on img at bounding box center [986, 32] width 20 height 32
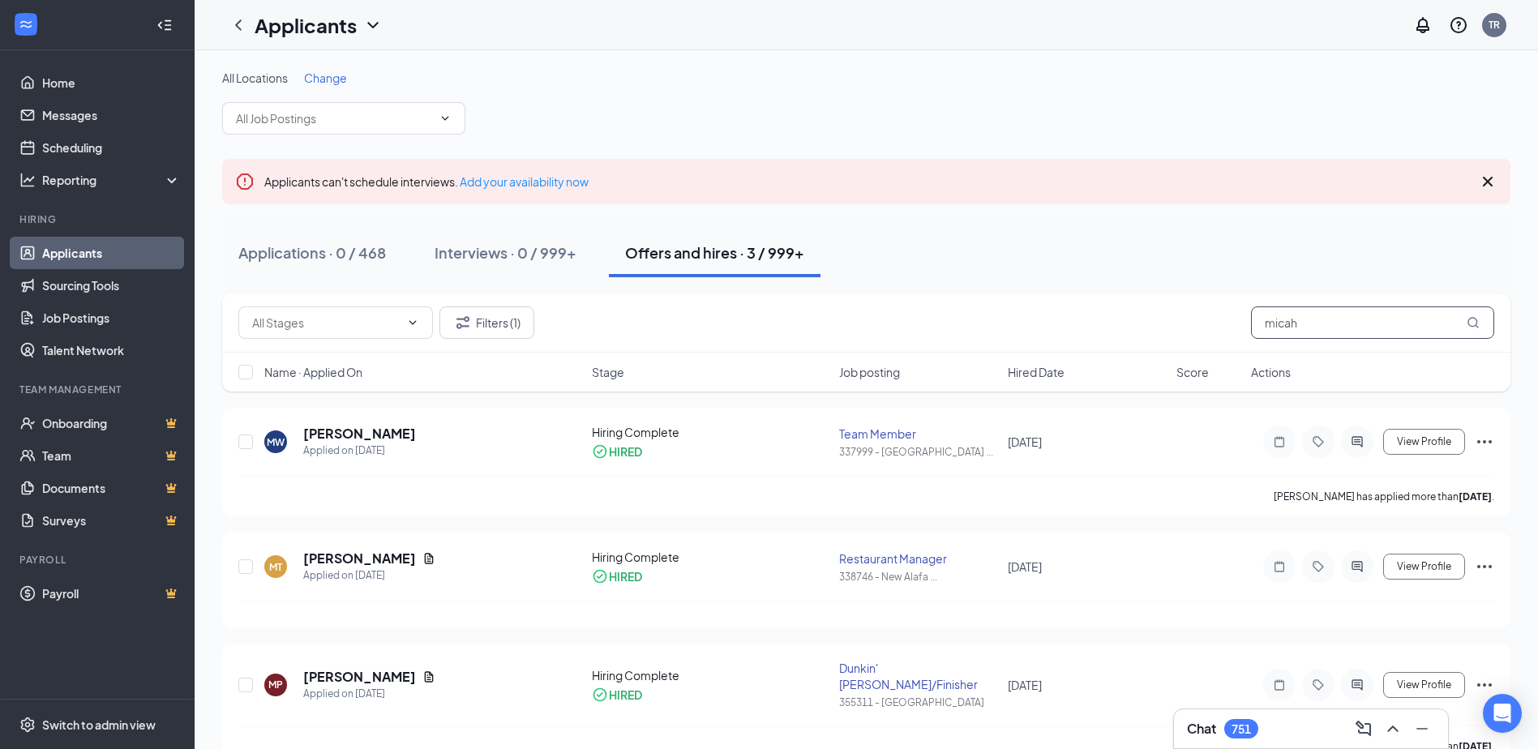
drag, startPoint x: 1215, startPoint y: 324, endPoint x: 1145, endPoint y: 326, distance: 69.8
click at [1146, 326] on div "Filters (1) micah" at bounding box center [866, 322] width 1256 height 32
drag, startPoint x: 1303, startPoint y: 324, endPoint x: 1235, endPoint y: 328, distance: 68.2
click at [1235, 328] on div "Filters (1) micah" at bounding box center [866, 322] width 1256 height 32
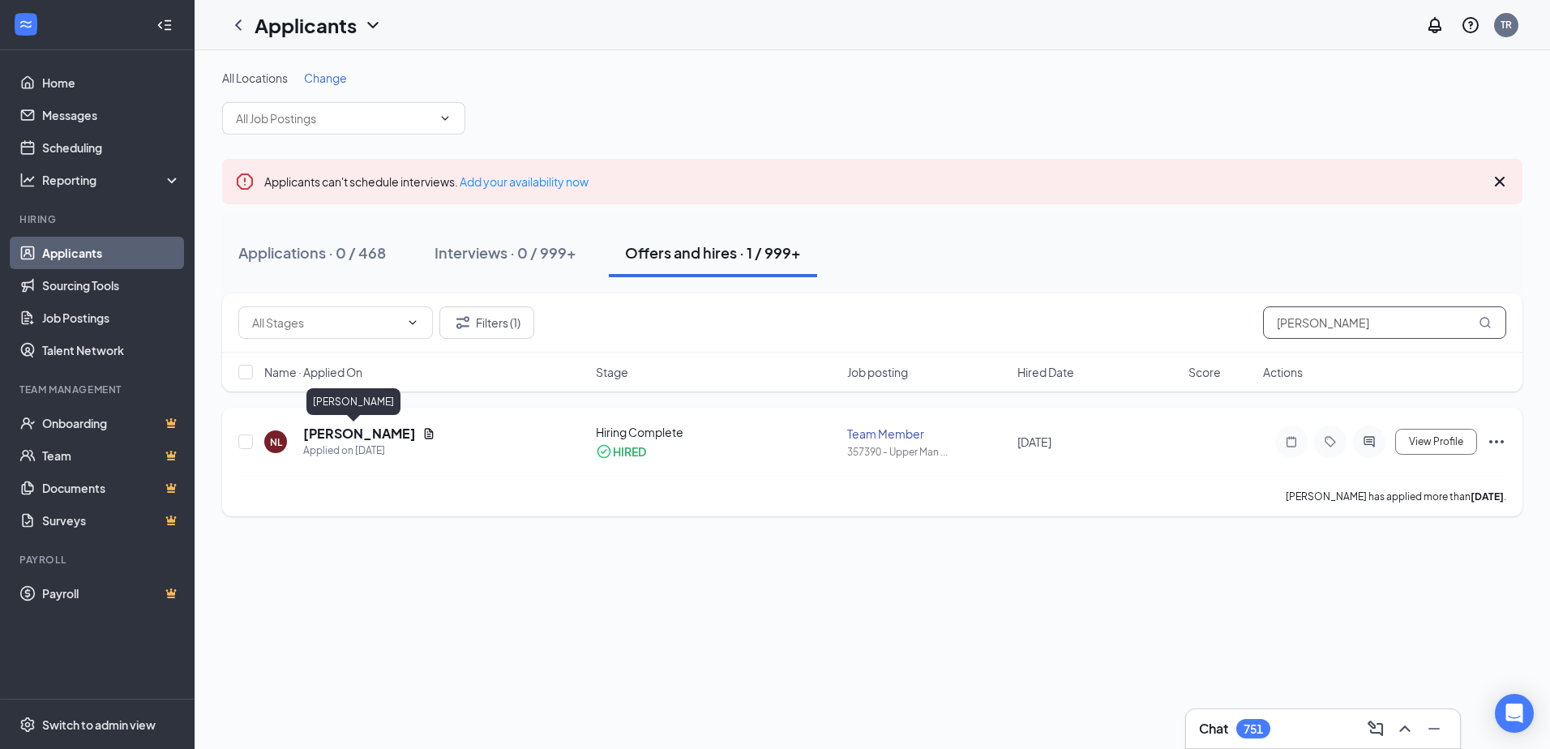
type input "[PERSON_NAME]"
click at [330, 438] on h5 "[PERSON_NAME]" at bounding box center [359, 434] width 113 height 18
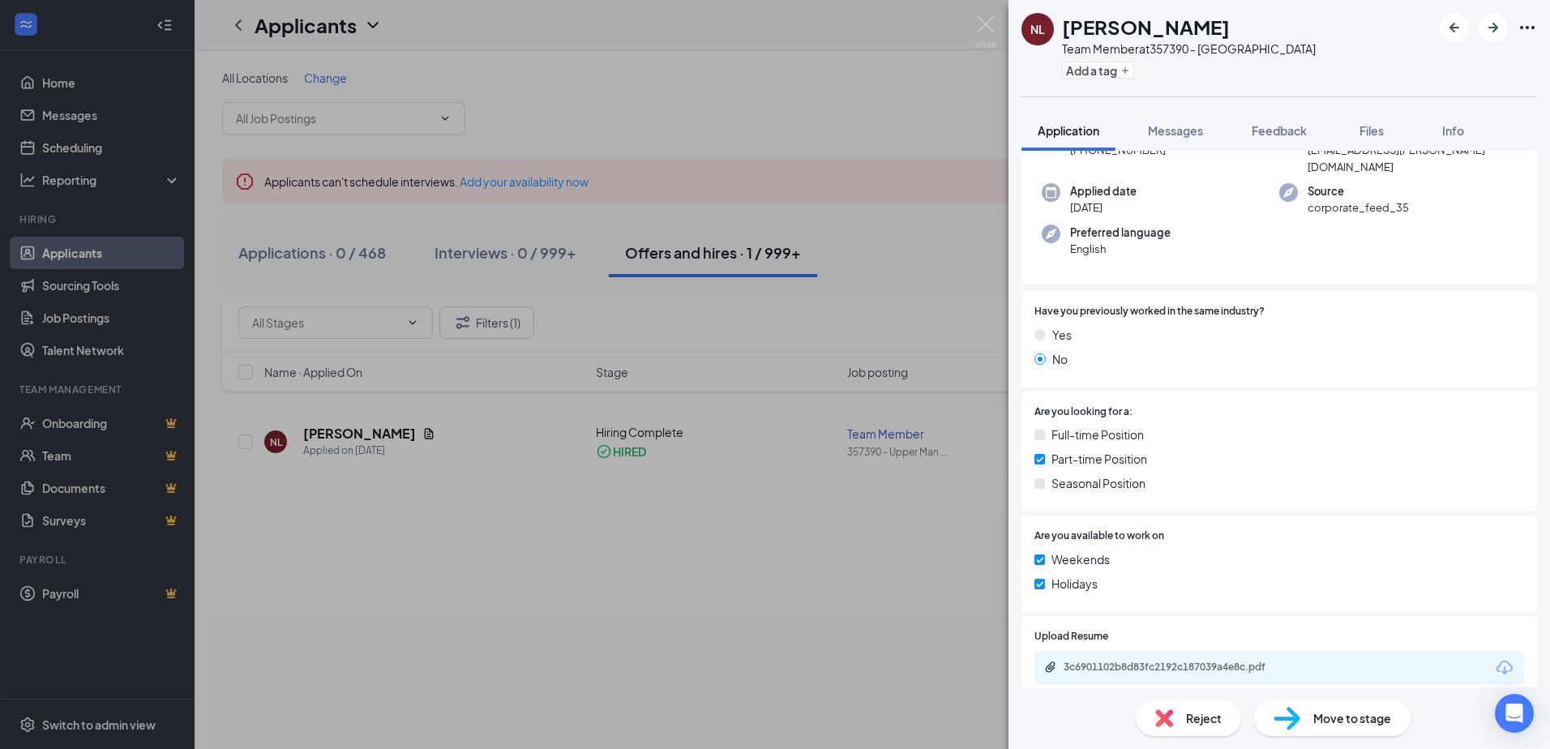
scroll to position [362, 0]
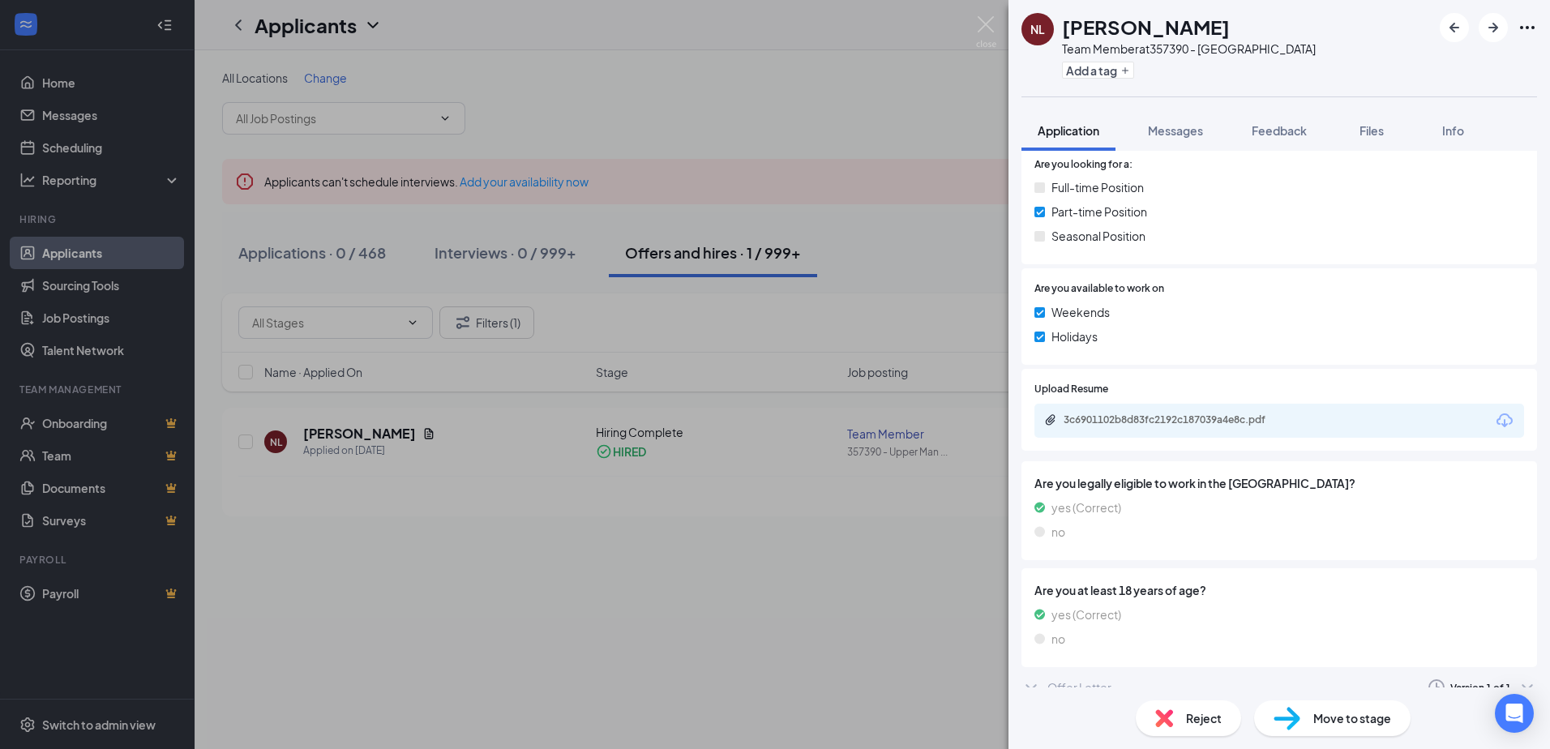
click at [1111, 679] on div "Offer Letter" at bounding box center [1080, 687] width 64 height 16
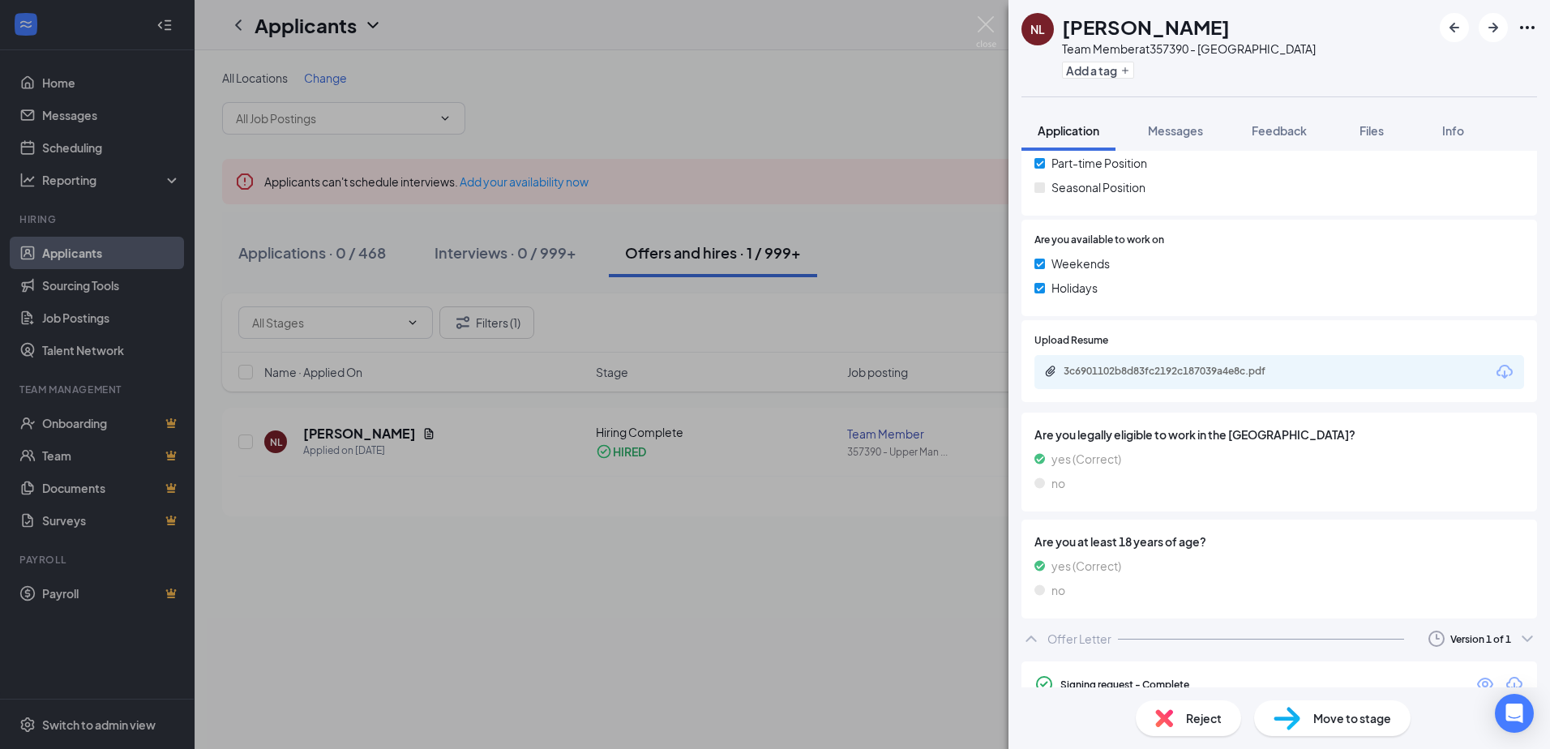
scroll to position [488, 0]
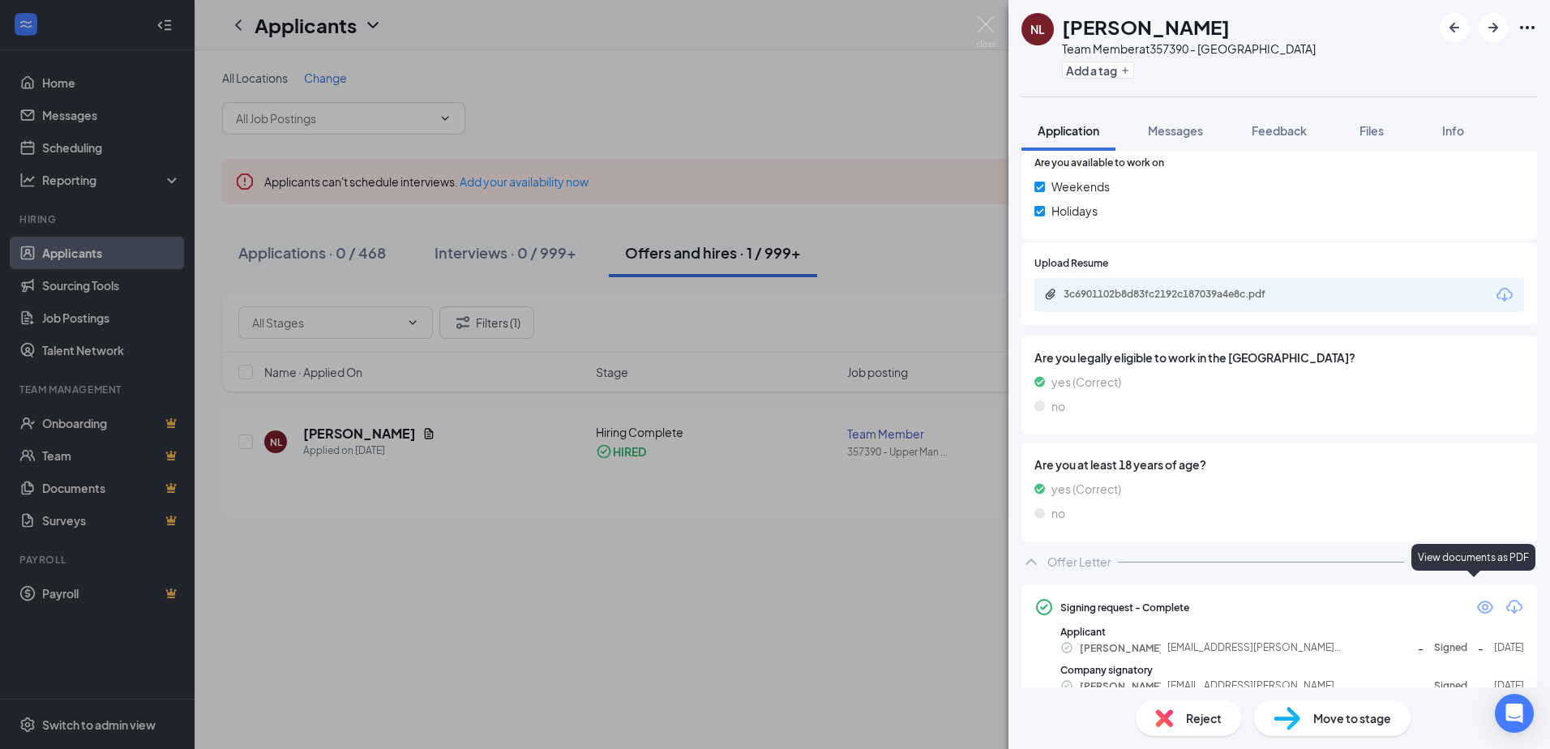
click at [1477, 601] on icon "Eye" at bounding box center [1485, 607] width 16 height 13
